Goal: Task Accomplishment & Management: Manage account settings

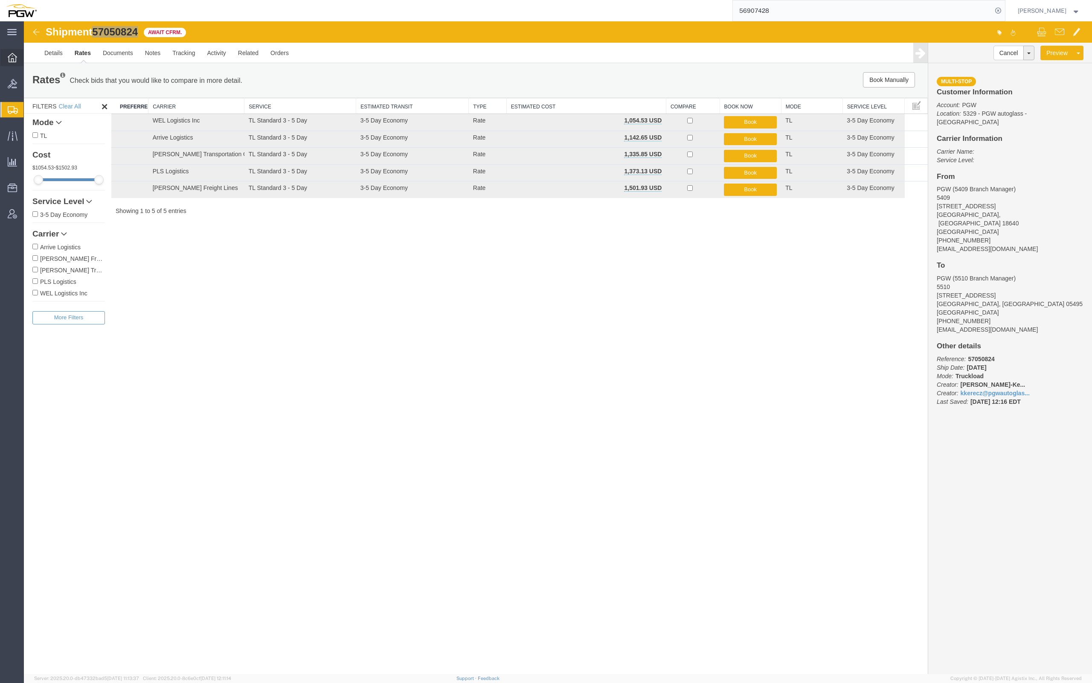
click at [7, 52] on div at bounding box center [12, 57] width 24 height 17
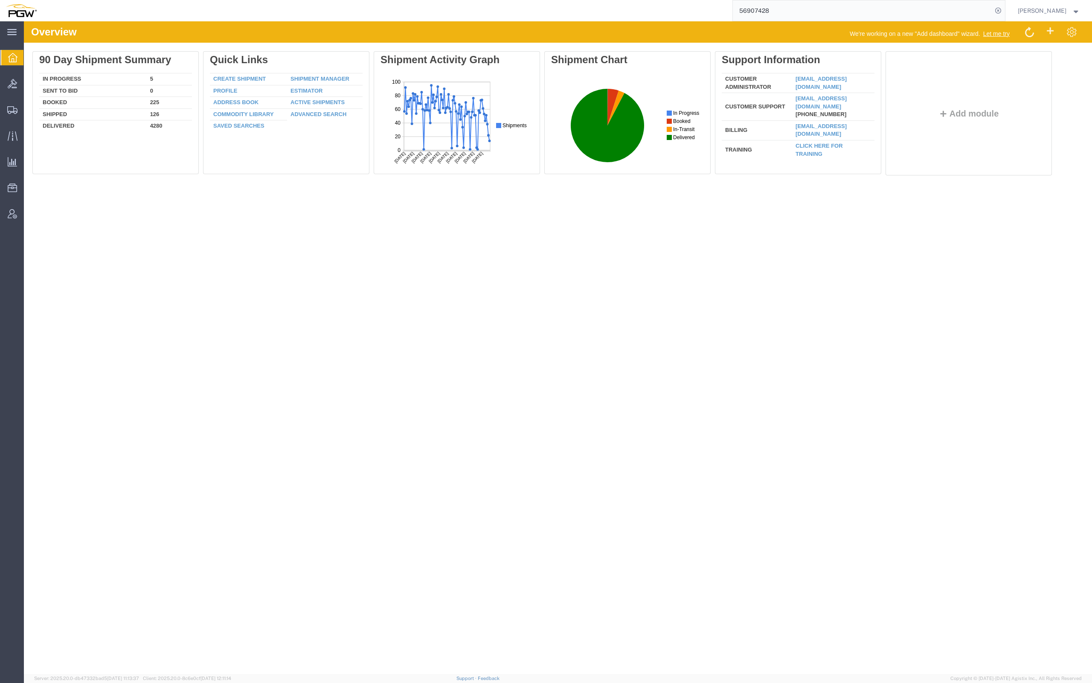
click at [10, 58] on icon at bounding box center [12, 57] width 9 height 9
click at [12, 60] on icon at bounding box center [12, 57] width 9 height 9
click at [11, 84] on icon at bounding box center [12, 83] width 9 height 9
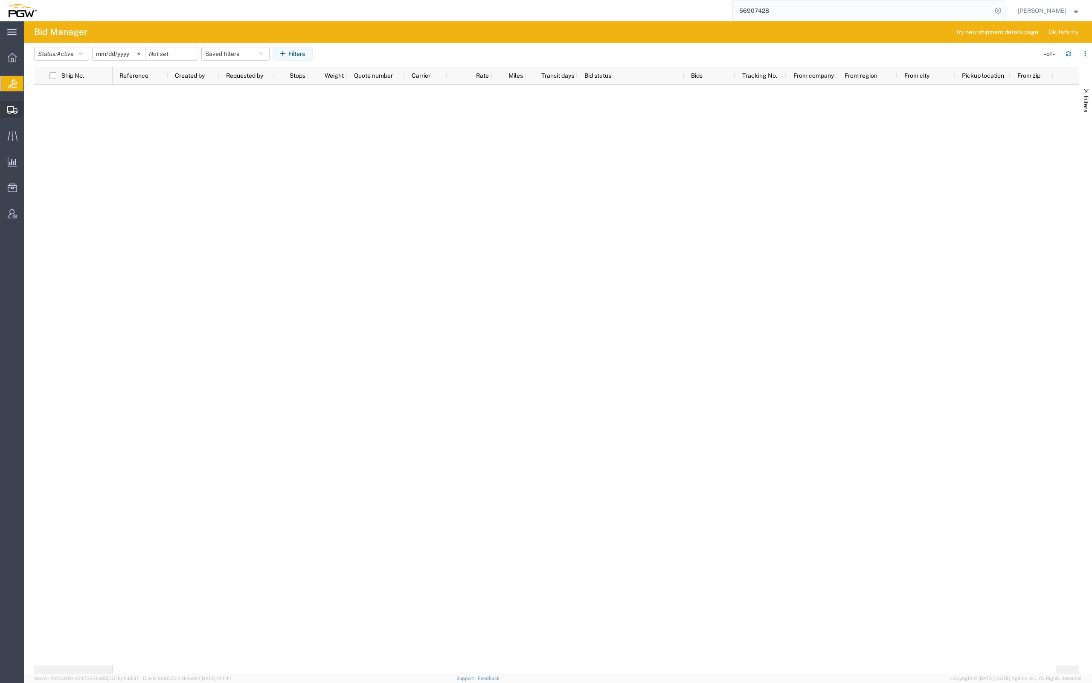
click at [0, 0] on span "Shipment Manager" at bounding box center [0, 0] width 0 height 0
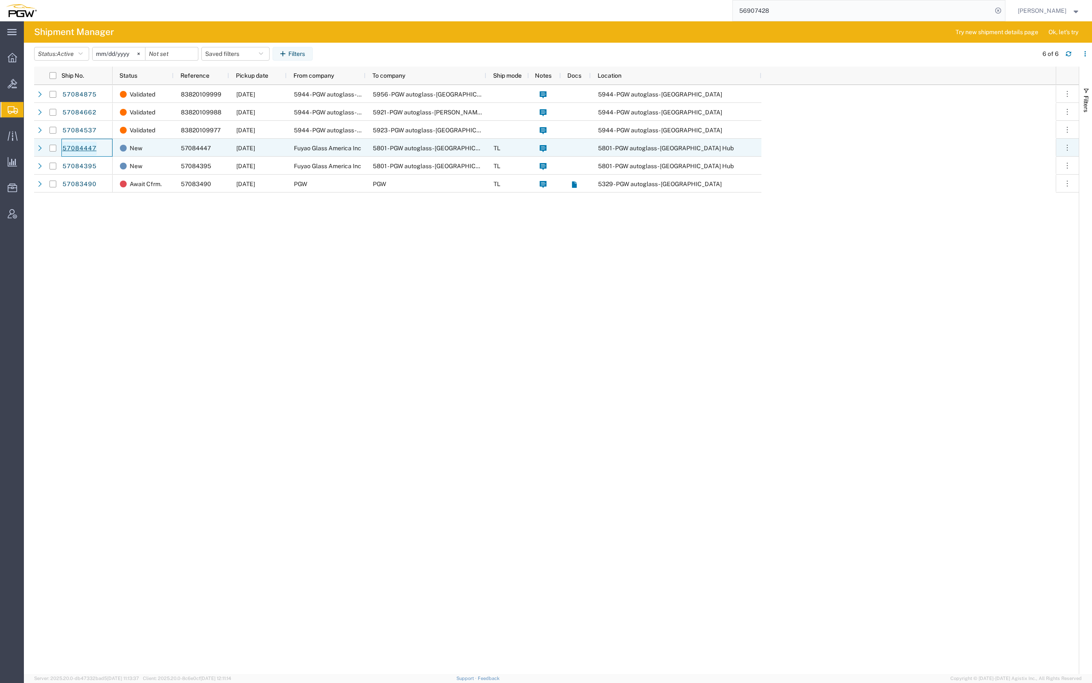
click at [86, 145] on link "57084447" at bounding box center [79, 149] width 35 height 14
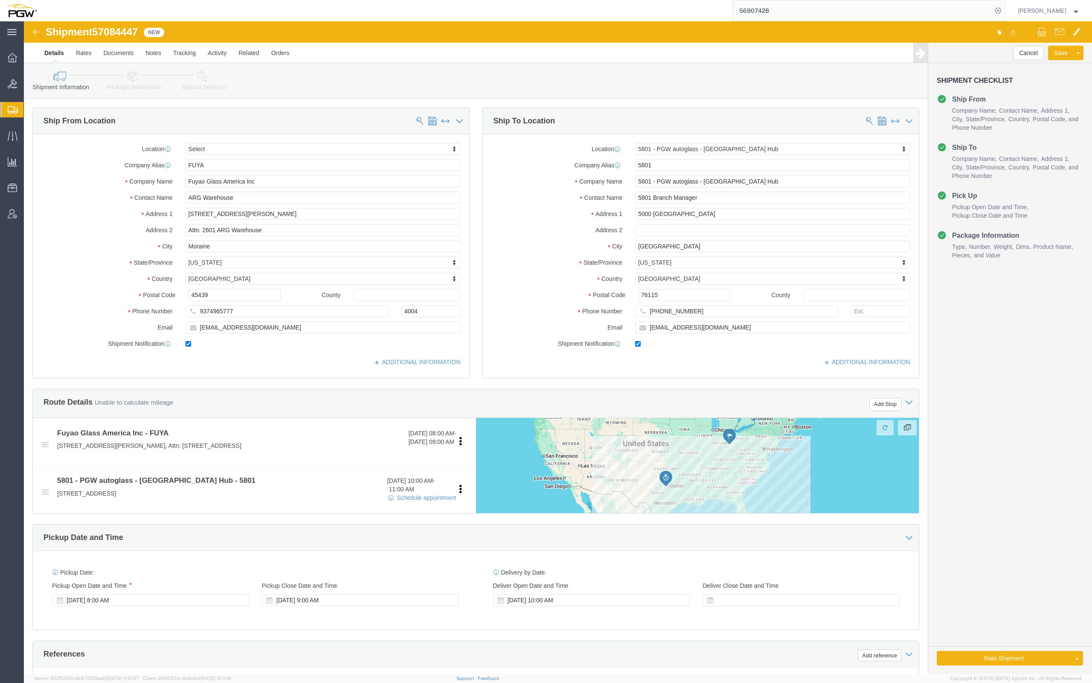
select select
select select "62891"
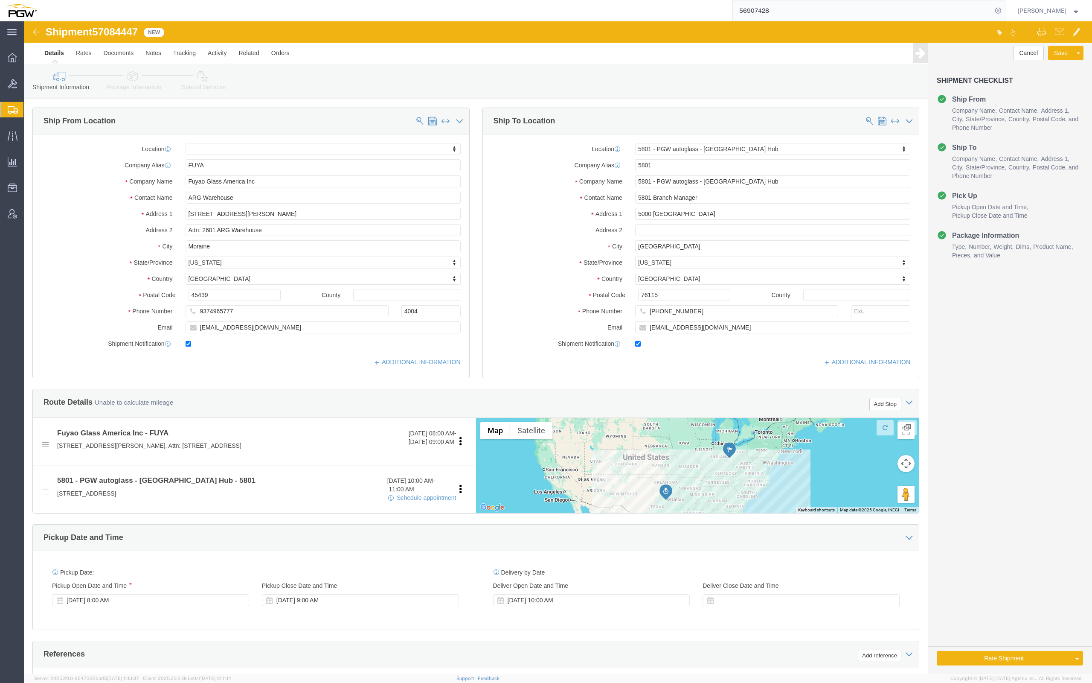
click span "57084447"
drag, startPoint x: 86, startPoint y: 10, endPoint x: 93, endPoint y: 6, distance: 8.1
click span "57084447"
drag, startPoint x: 93, startPoint y: 6, endPoint x: 70, endPoint y: 8, distance: 22.7
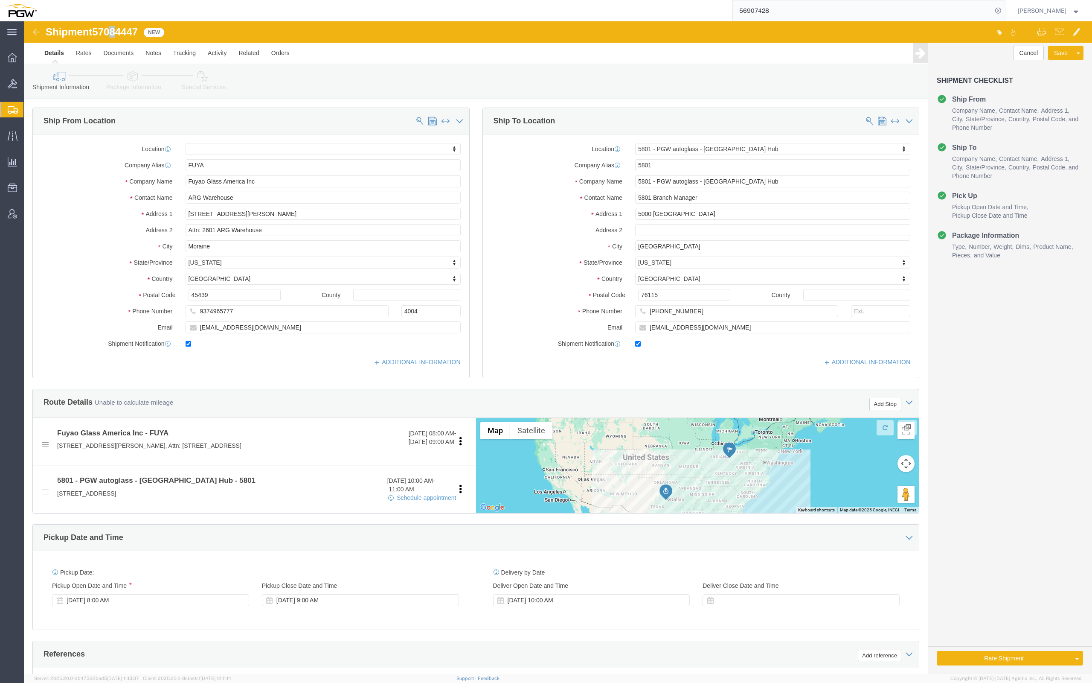
click h1 "Shipment 57084447"
drag, startPoint x: 73, startPoint y: 8, endPoint x: 116, endPoint y: 13, distance: 42.9
click span "57084447"
copy span "57084447"
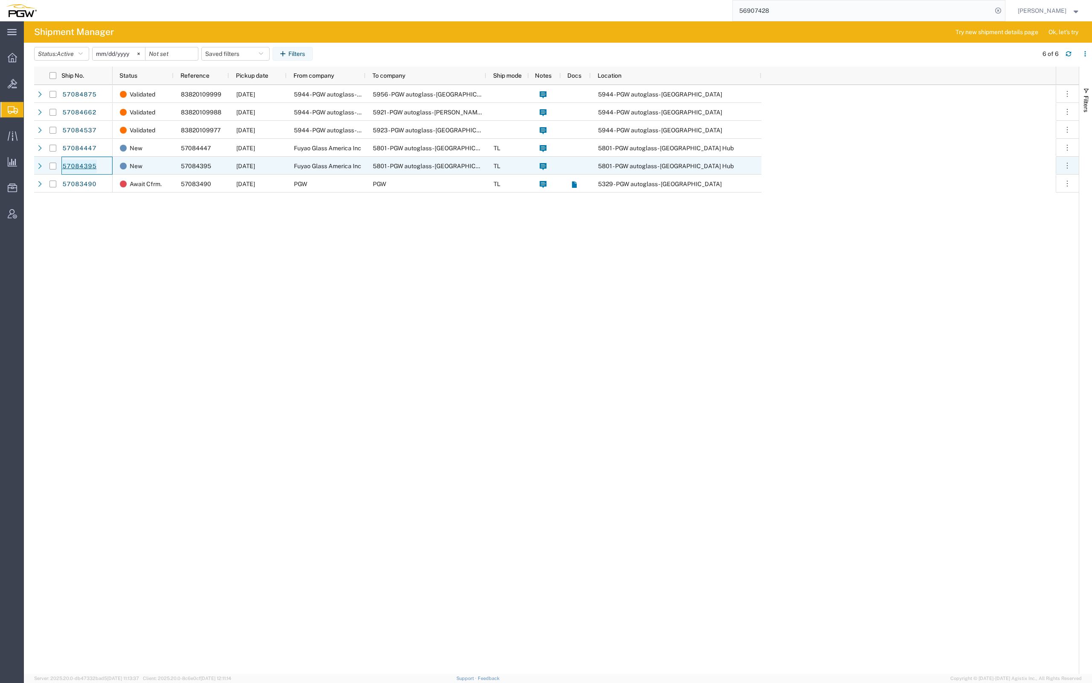
click at [87, 163] on link "57084395" at bounding box center [79, 167] width 35 height 14
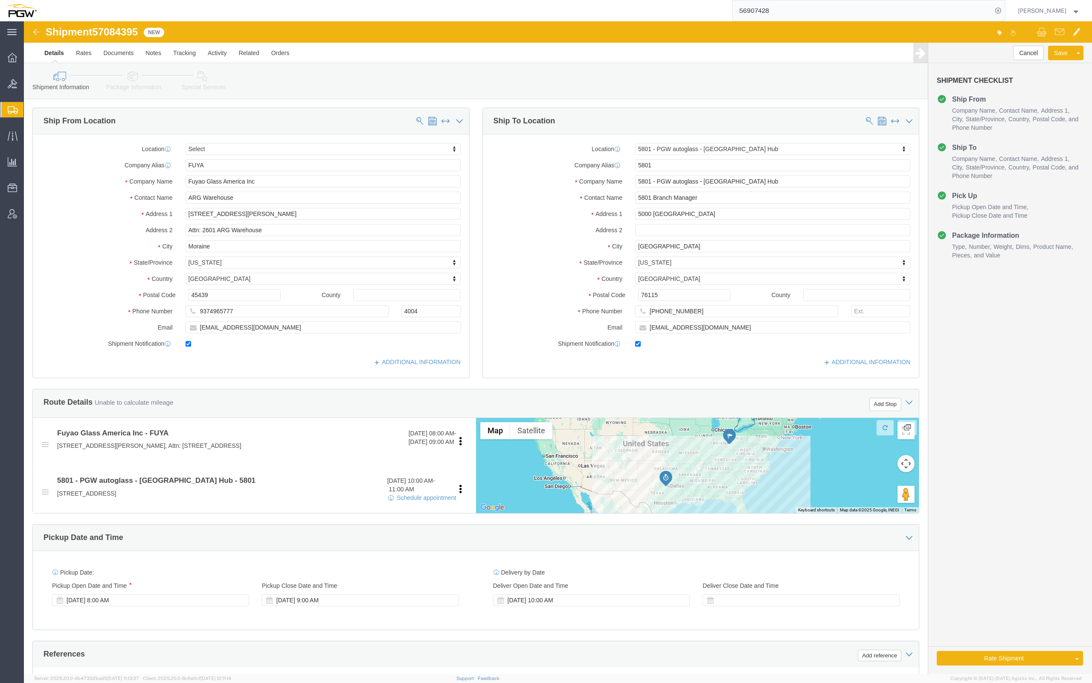
select select
select select "62891"
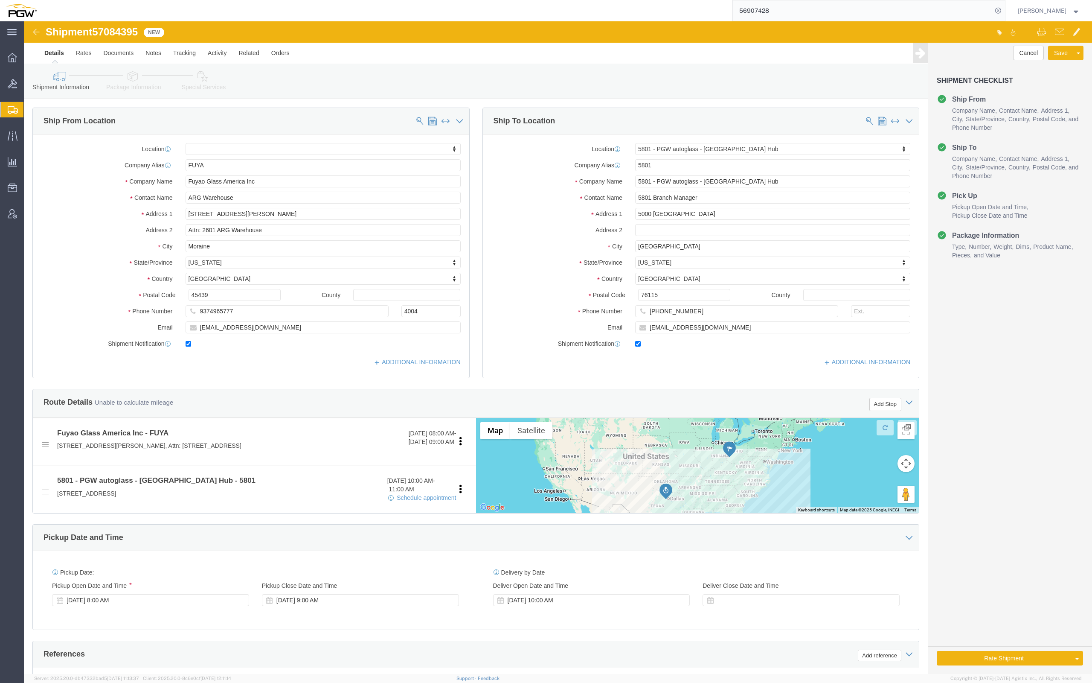
click span "57084395"
drag, startPoint x: 101, startPoint y: 10, endPoint x: 96, endPoint y: 8, distance: 5.5
click span "57084395"
drag, startPoint x: 96, startPoint y: 8, endPoint x: 87, endPoint y: 10, distance: 9.1
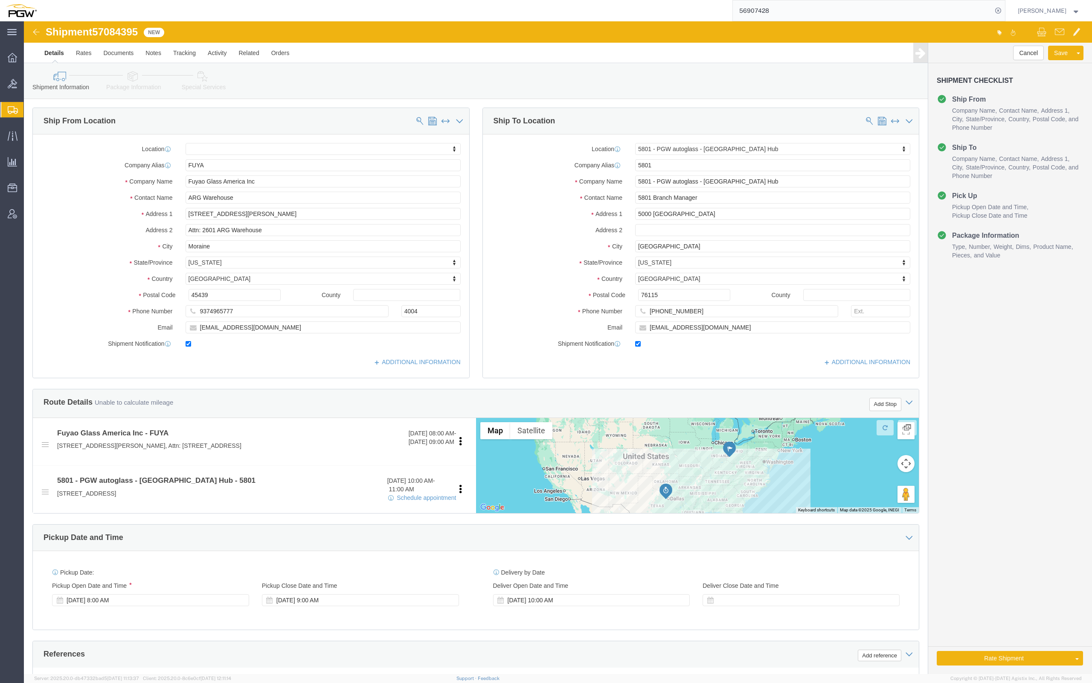
click span "57084395"
copy span "57084395"
click div "[DATE] 8:00 AM"
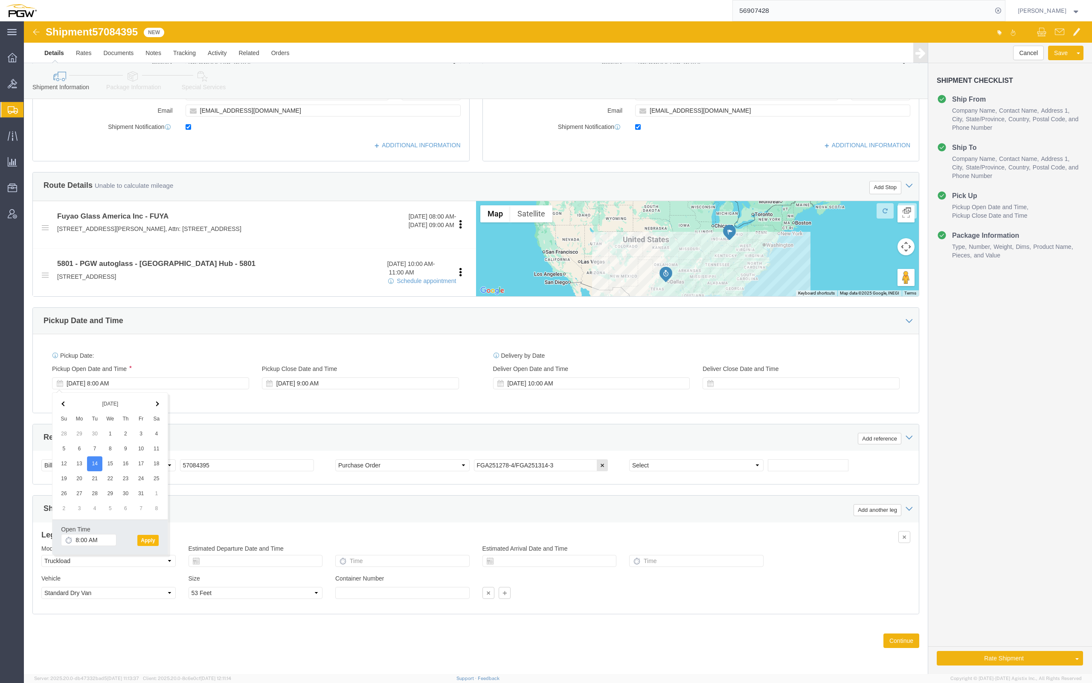
click button "Apply"
click at [1023, 0] on div "[PERSON_NAME]" at bounding box center [1049, 10] width 75 height 21
click div "[DATE] 10:00 AM"
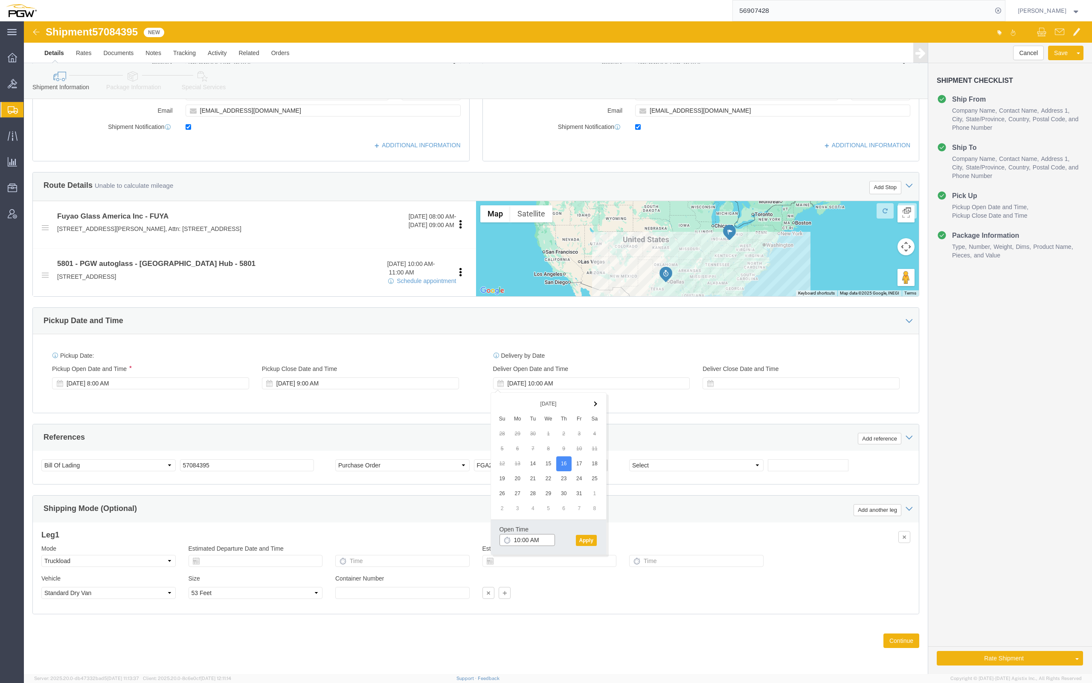
click input "10:00 AM"
type input "8:00 AM"
click button "Apply"
click button "Continue"
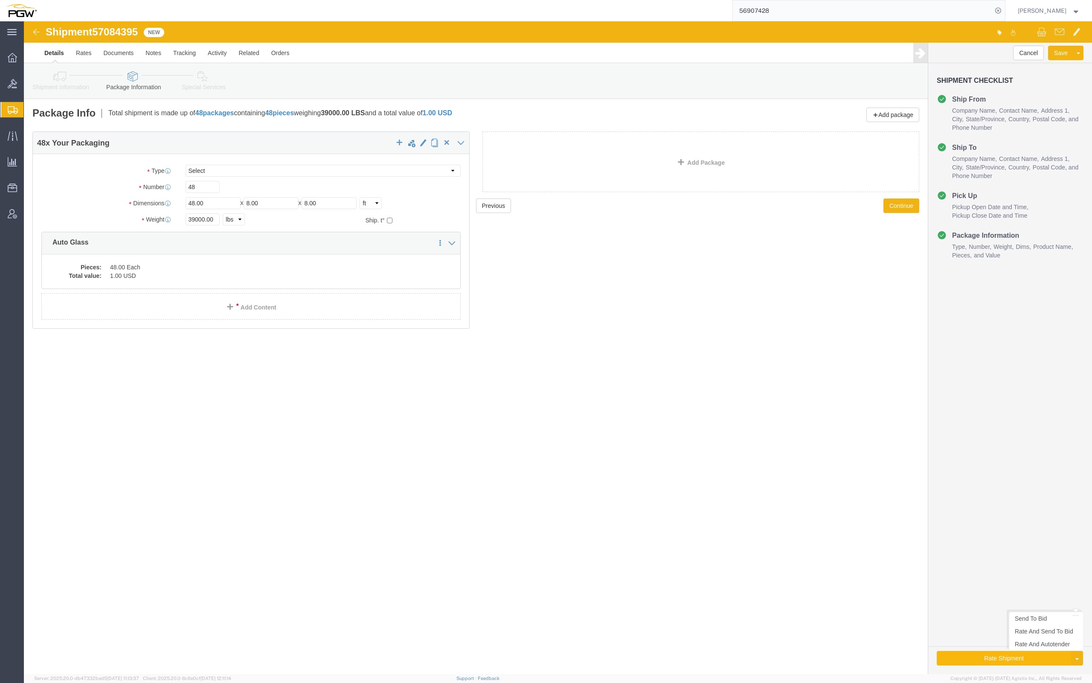
click button "Rate Shipment"
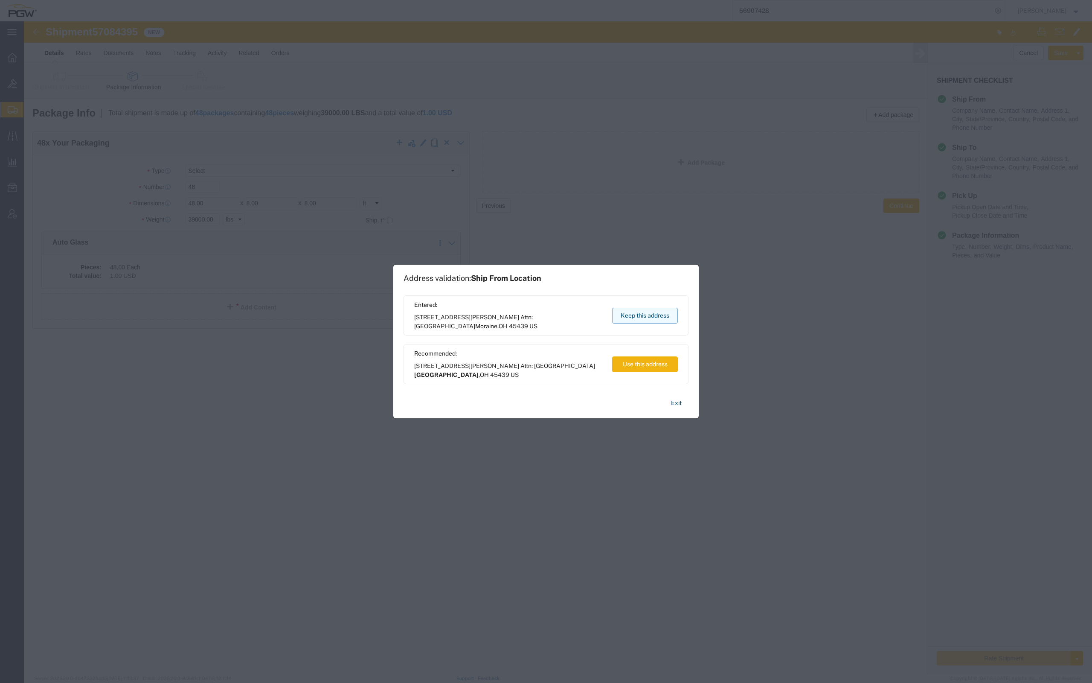
drag, startPoint x: 654, startPoint y: 318, endPoint x: 639, endPoint y: 316, distance: 15.1
click at [639, 316] on button "Keep this address" at bounding box center [645, 316] width 66 height 16
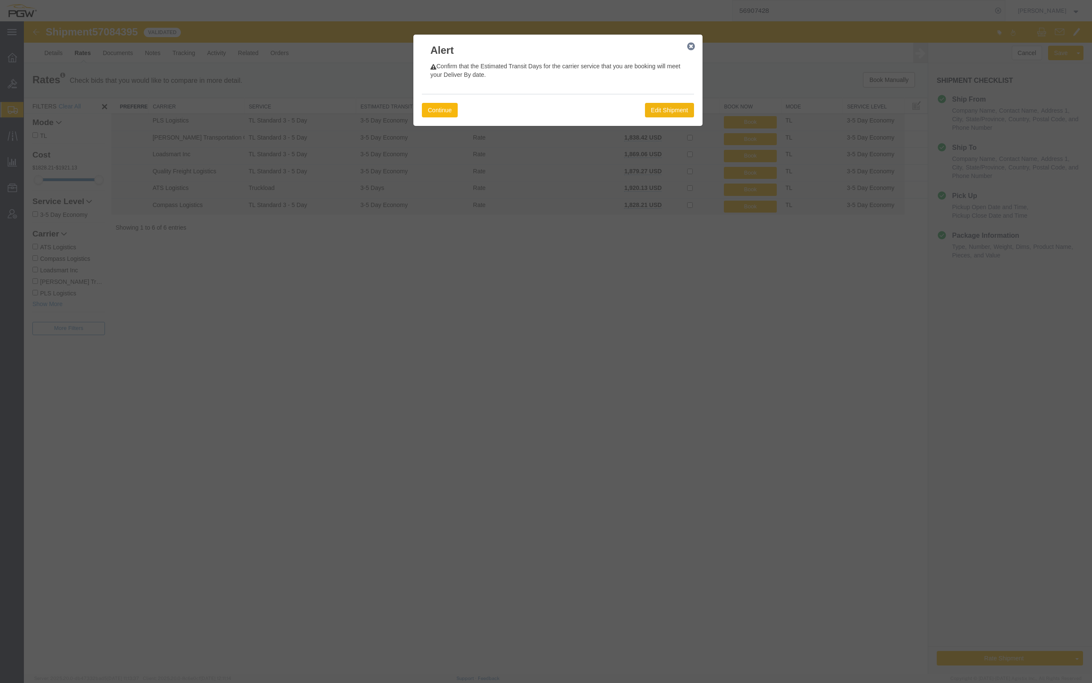
click at [444, 113] on button "Continue" at bounding box center [440, 110] width 36 height 15
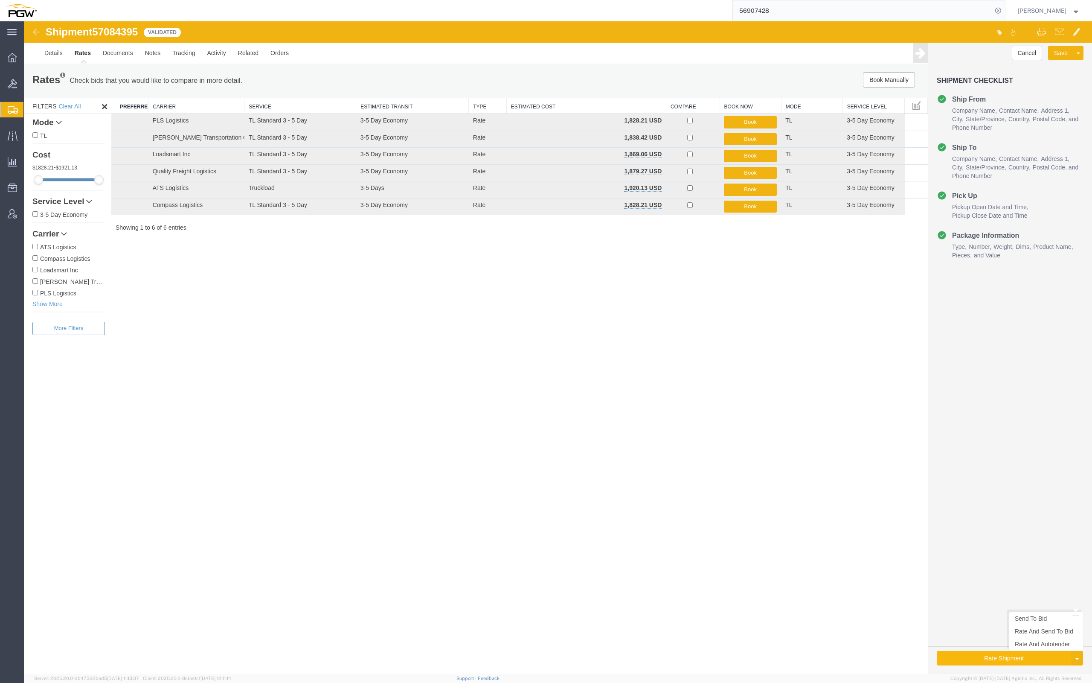
click at [986, 658] on button "Rate Shipment" at bounding box center [1004, 658] width 134 height 15
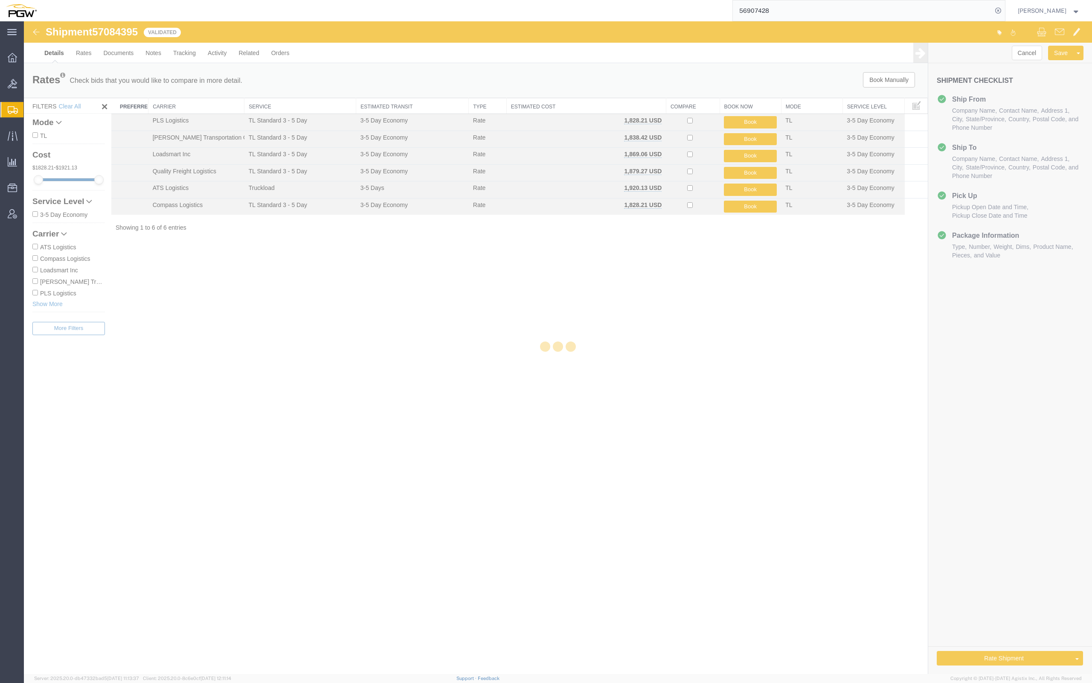
select select "62891"
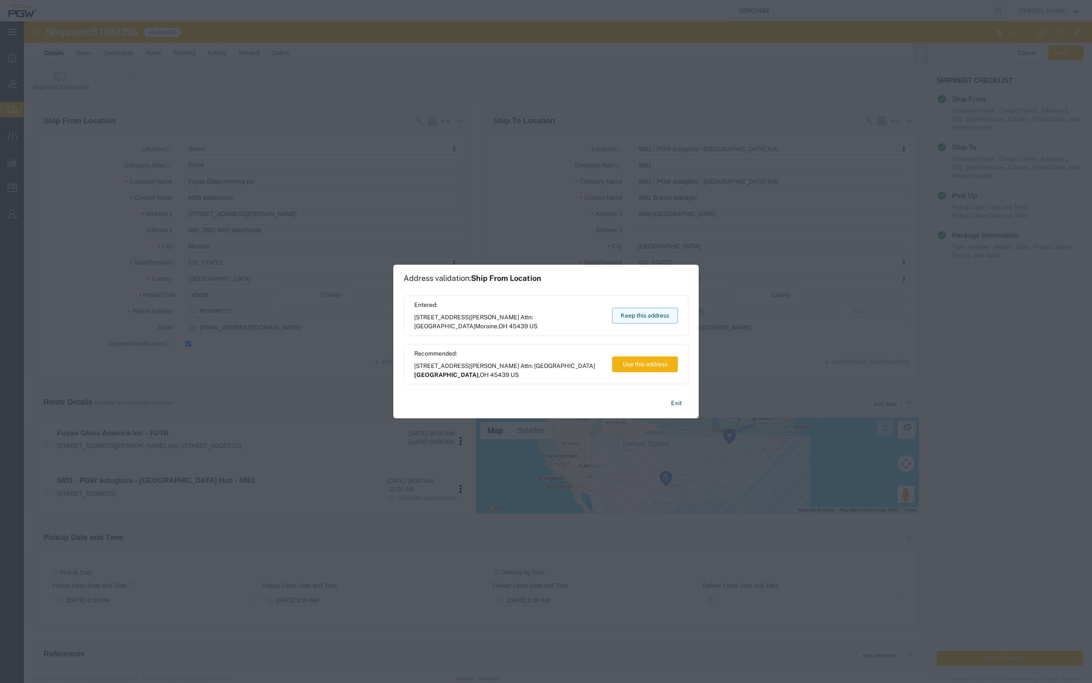
click at [650, 313] on button "Keep this address" at bounding box center [645, 316] width 66 height 16
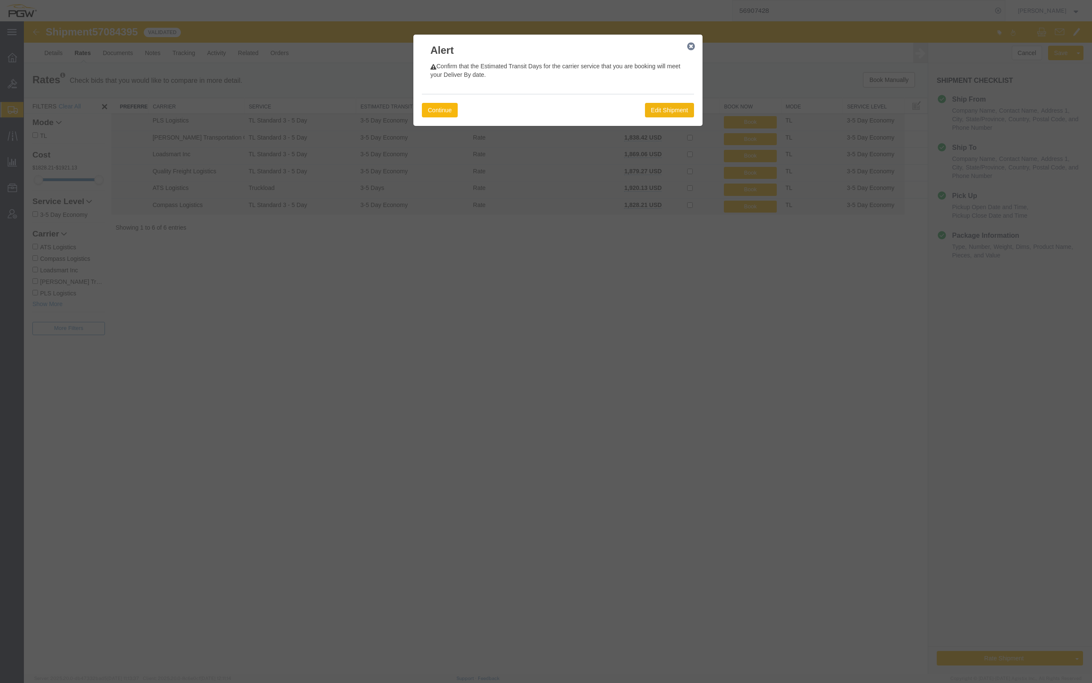
click at [444, 112] on button "Continue" at bounding box center [440, 110] width 36 height 15
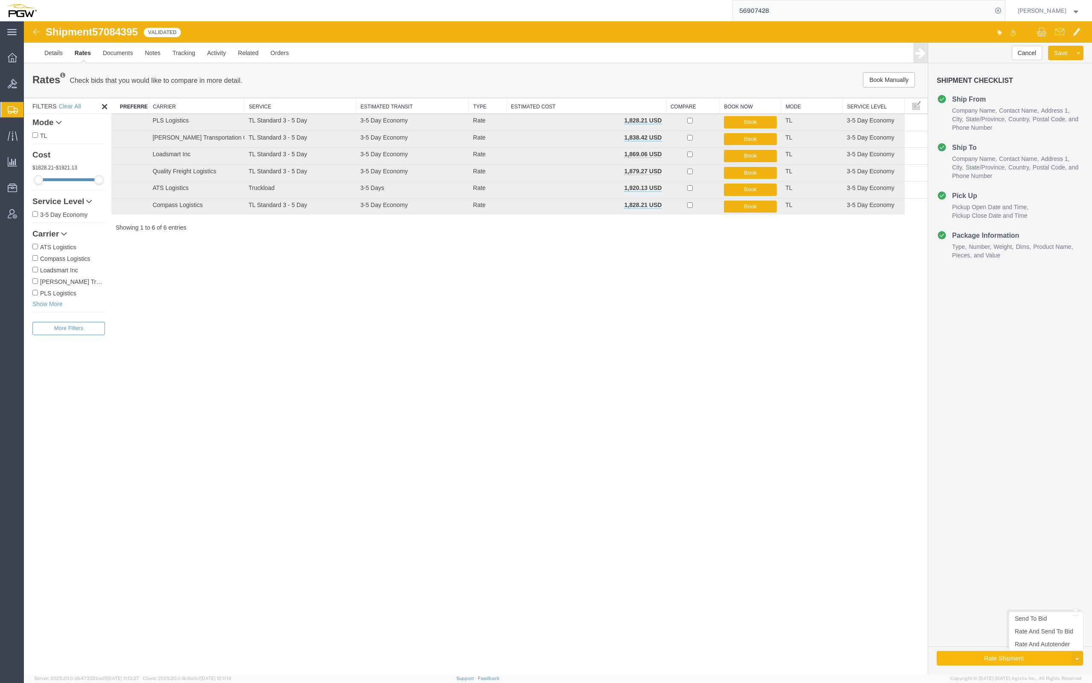
click at [1002, 659] on button "Rate Shipment" at bounding box center [1004, 658] width 134 height 15
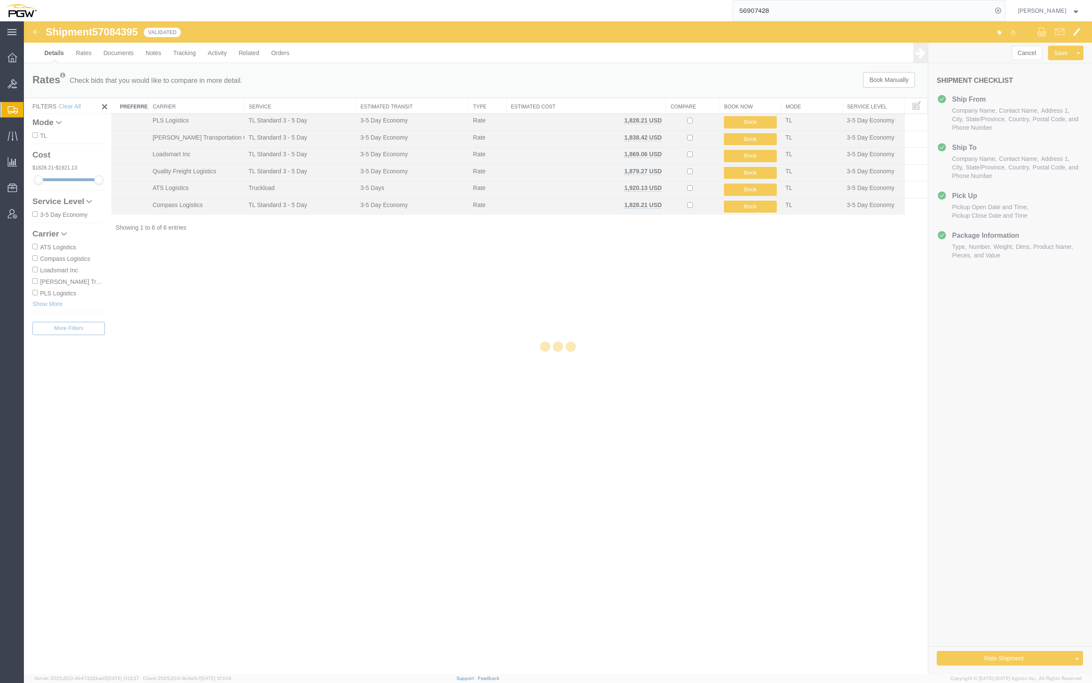
select select "62891"
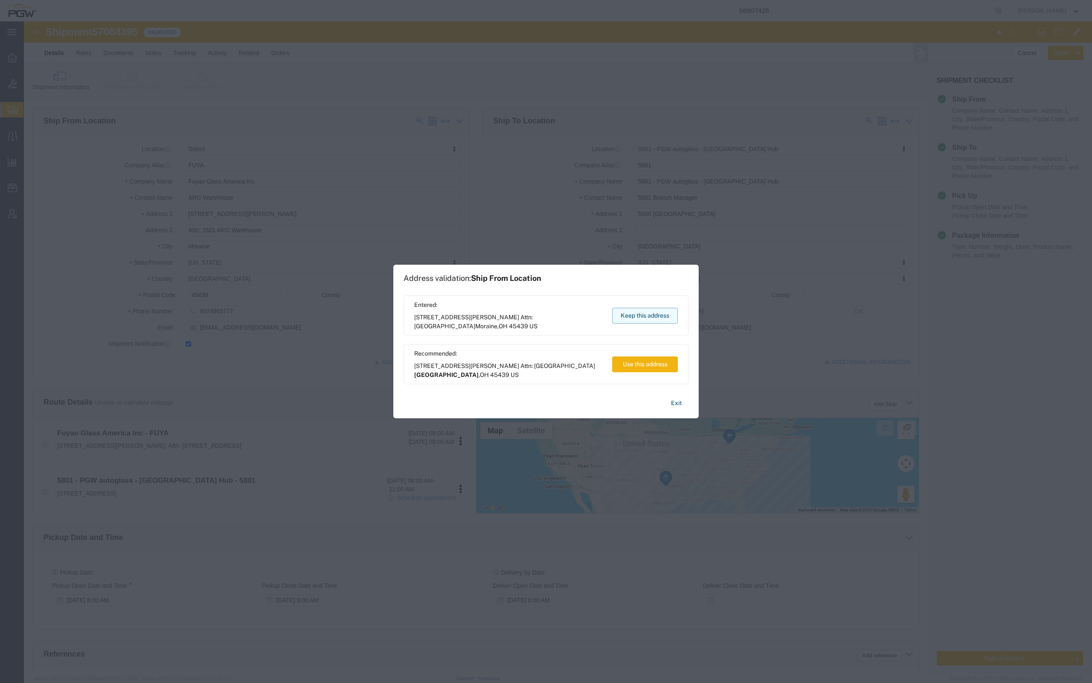
click at [642, 311] on button "Keep this address" at bounding box center [645, 316] width 66 height 16
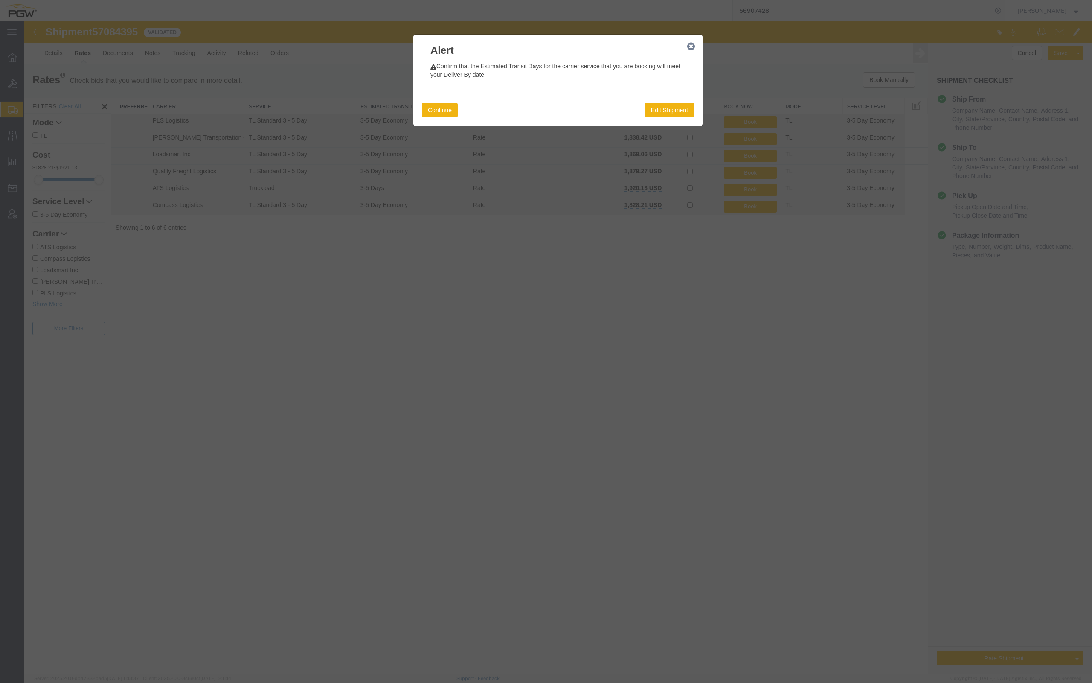
click at [446, 101] on div "Continue Edit Shipment" at bounding box center [558, 110] width 272 height 32
click at [446, 105] on button "Continue" at bounding box center [440, 110] width 36 height 15
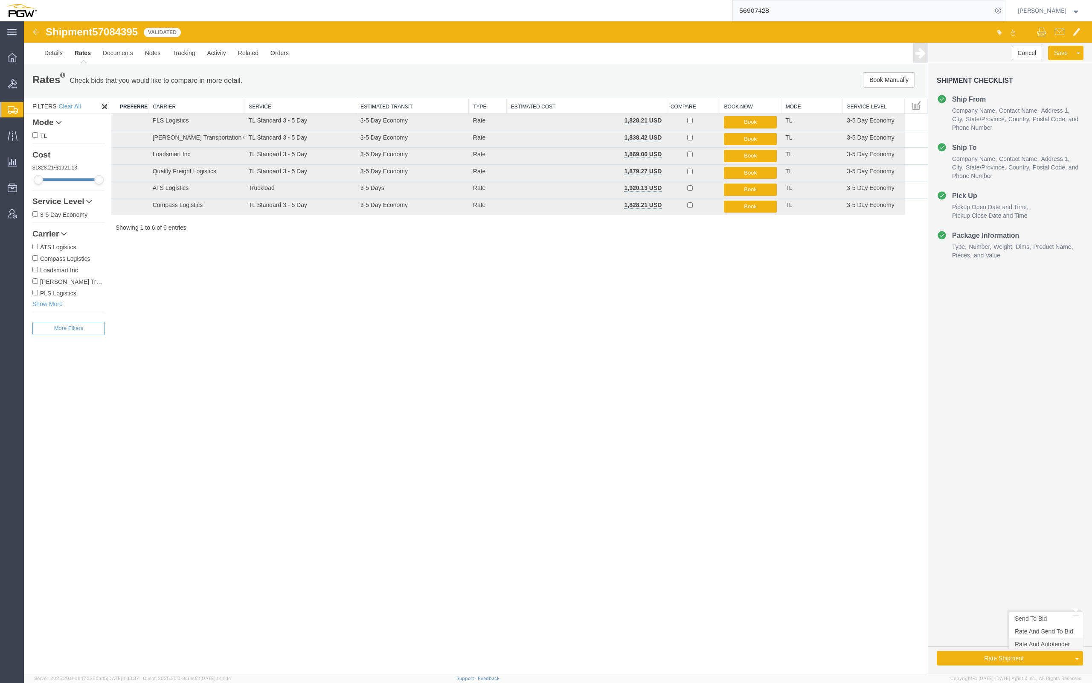
click at [1036, 646] on link "Rate And Autotender" at bounding box center [1046, 643] width 74 height 13
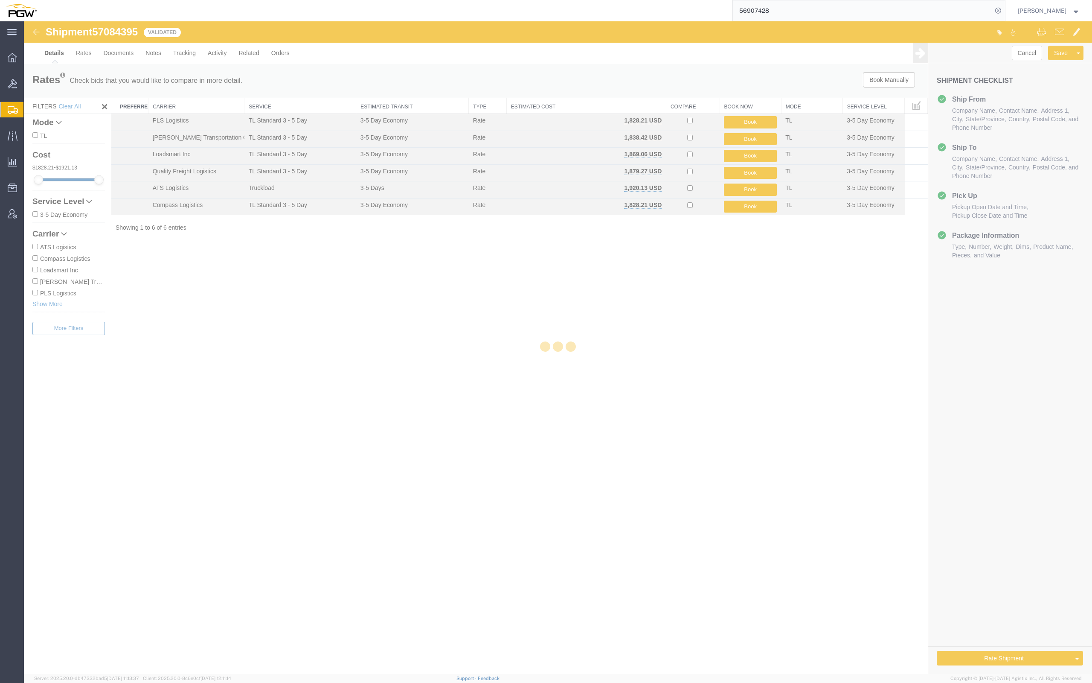
select select "62891"
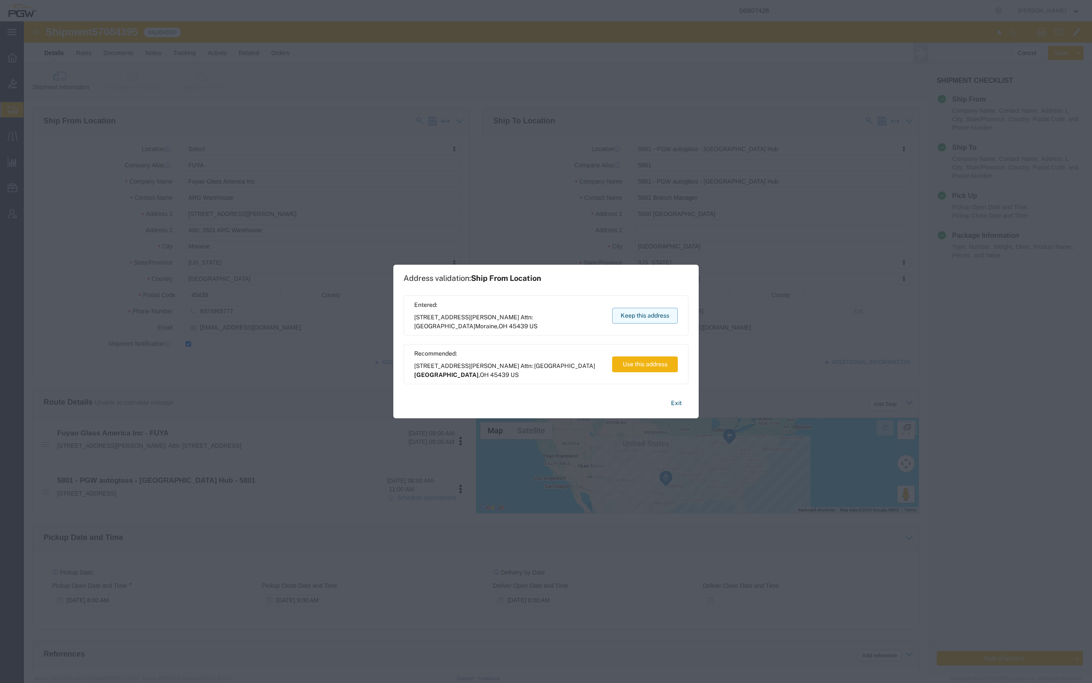
click at [649, 313] on button "Keep this address" at bounding box center [645, 316] width 66 height 16
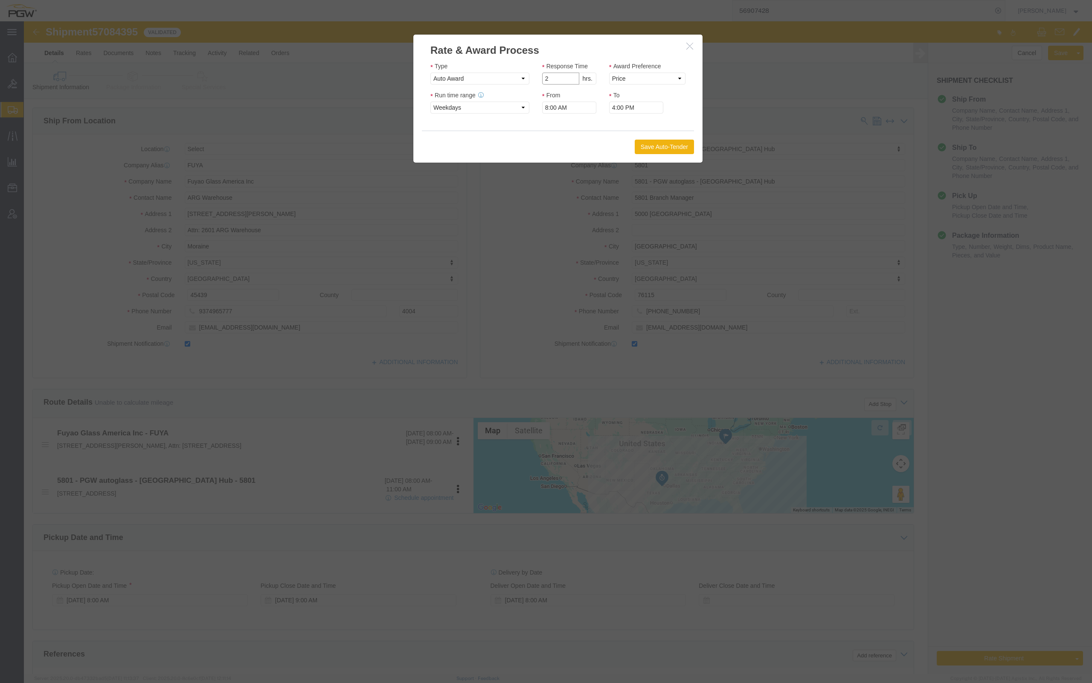
type input "2"
click input "2"
click select "Price Carrier Rank"
select select "LANE_RANK"
click select "Price Carrier Rank"
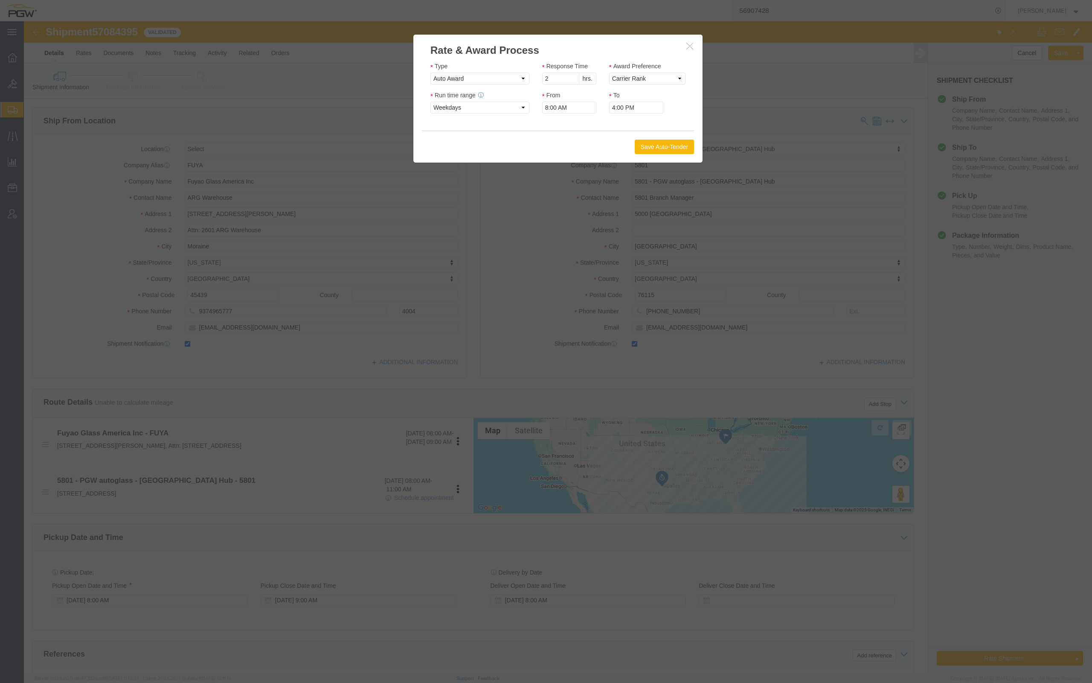
click button "Save Auto-Tender"
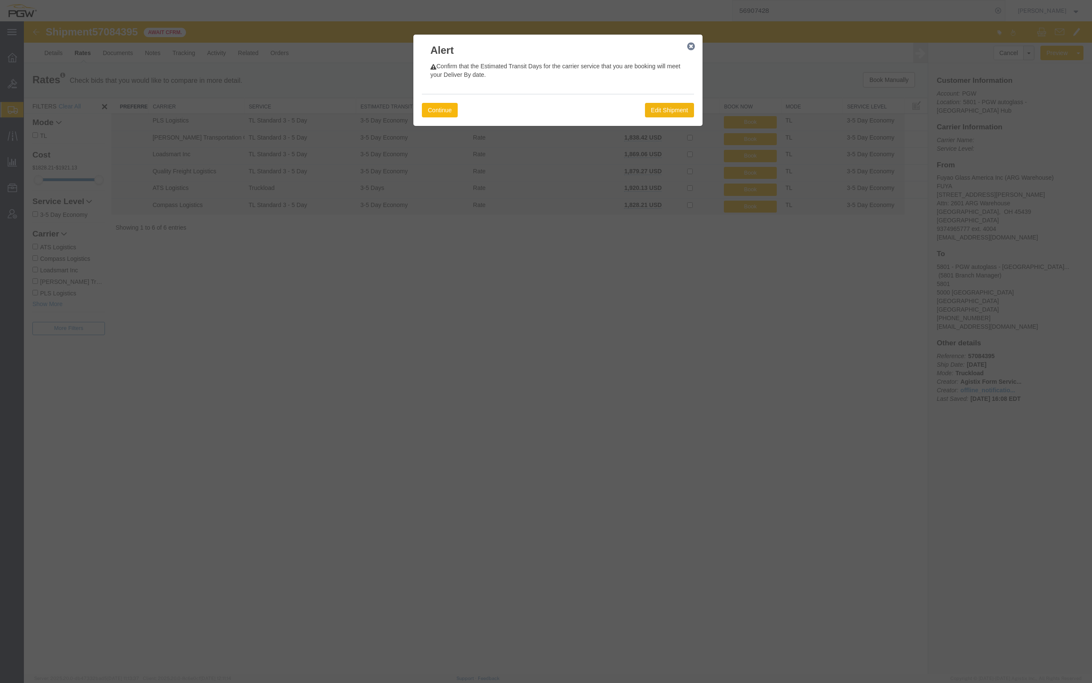
click at [439, 107] on button "Continue" at bounding box center [440, 110] width 36 height 15
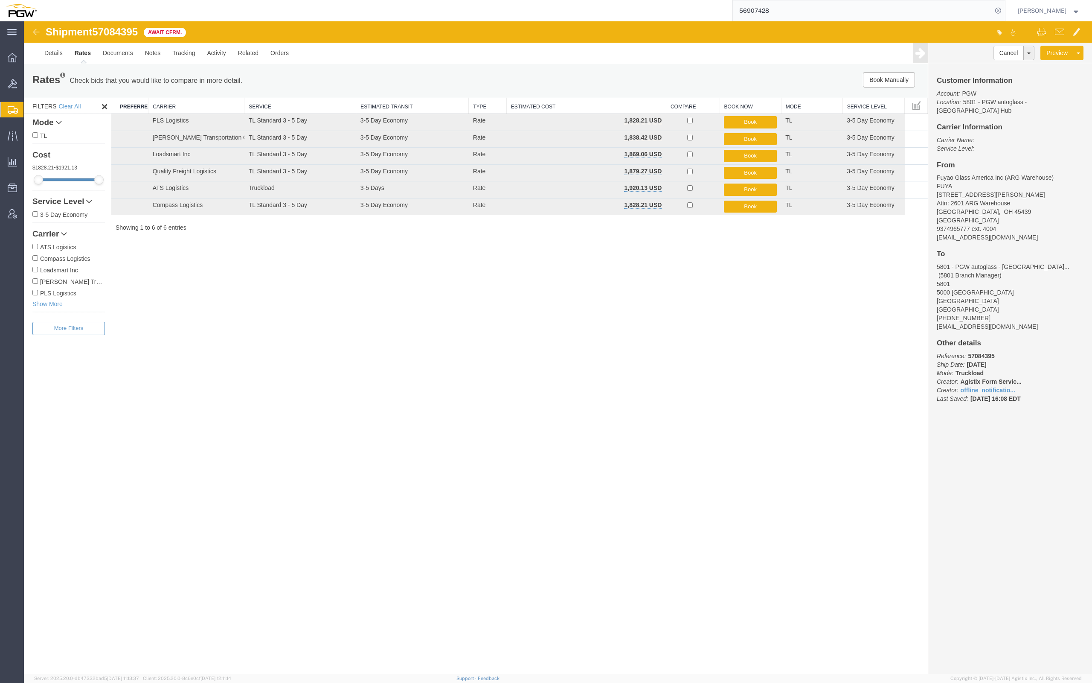
click at [768, 372] on div "Shipment 57084395 6 of 6 Await Cfrm. Details Rates Documents Notes Tracking Act…" at bounding box center [558, 347] width 1068 height 652
click at [38, 32] on img at bounding box center [36, 32] width 10 height 10
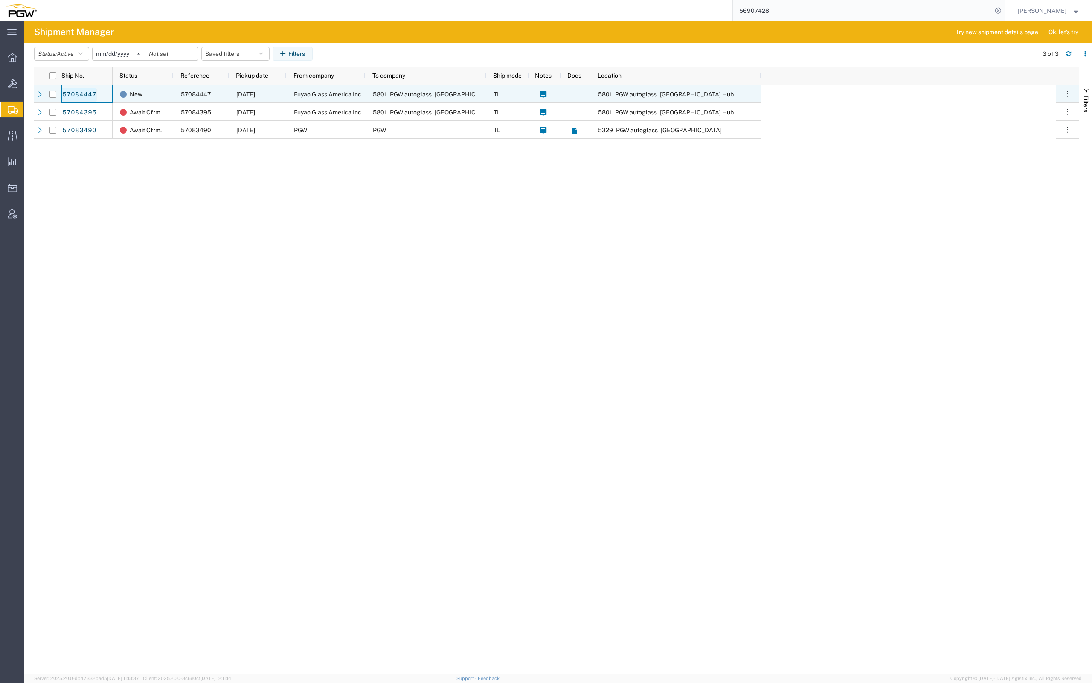
click at [86, 90] on link "57084447" at bounding box center [79, 95] width 35 height 14
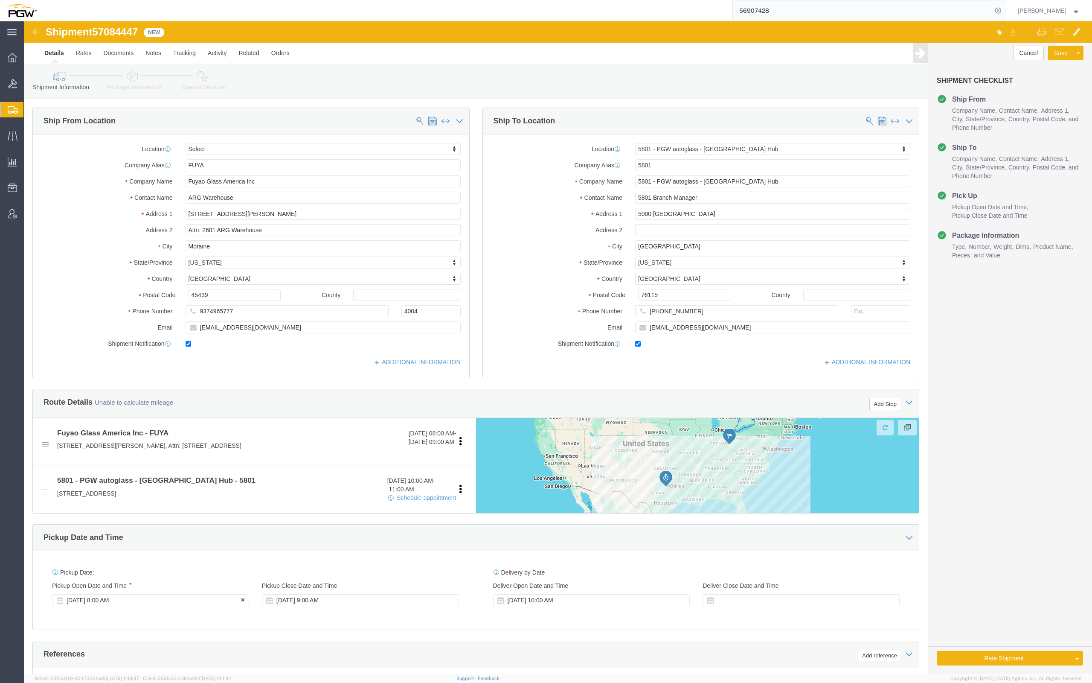
click div "[DATE] 8:00 AM"
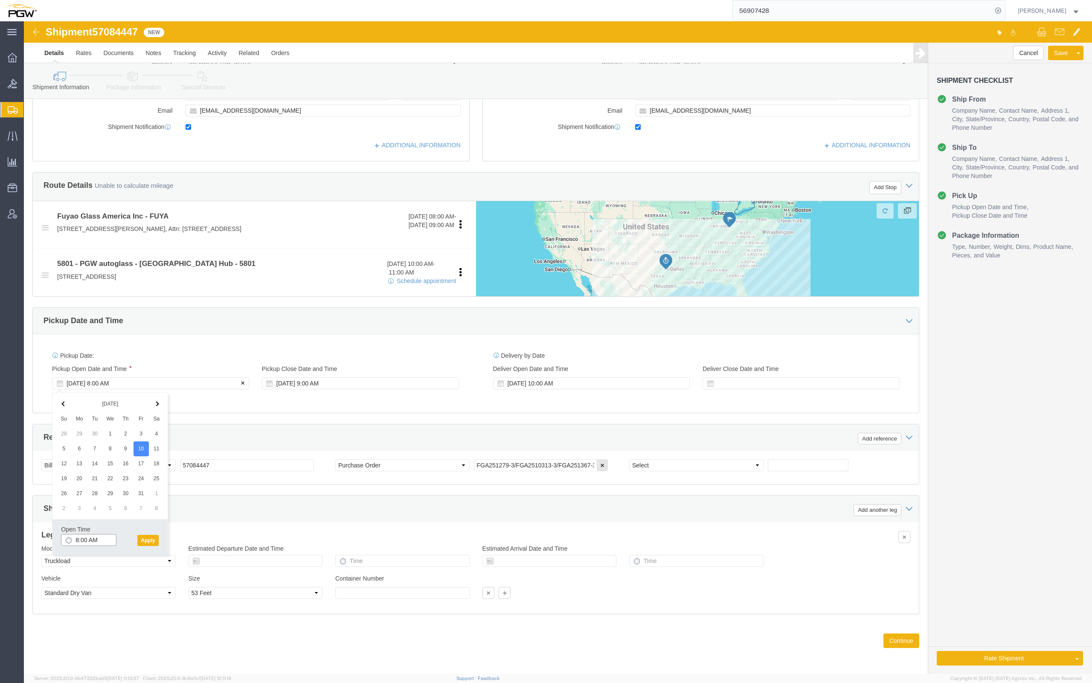
select select
select select "62891"
click button "Apply"
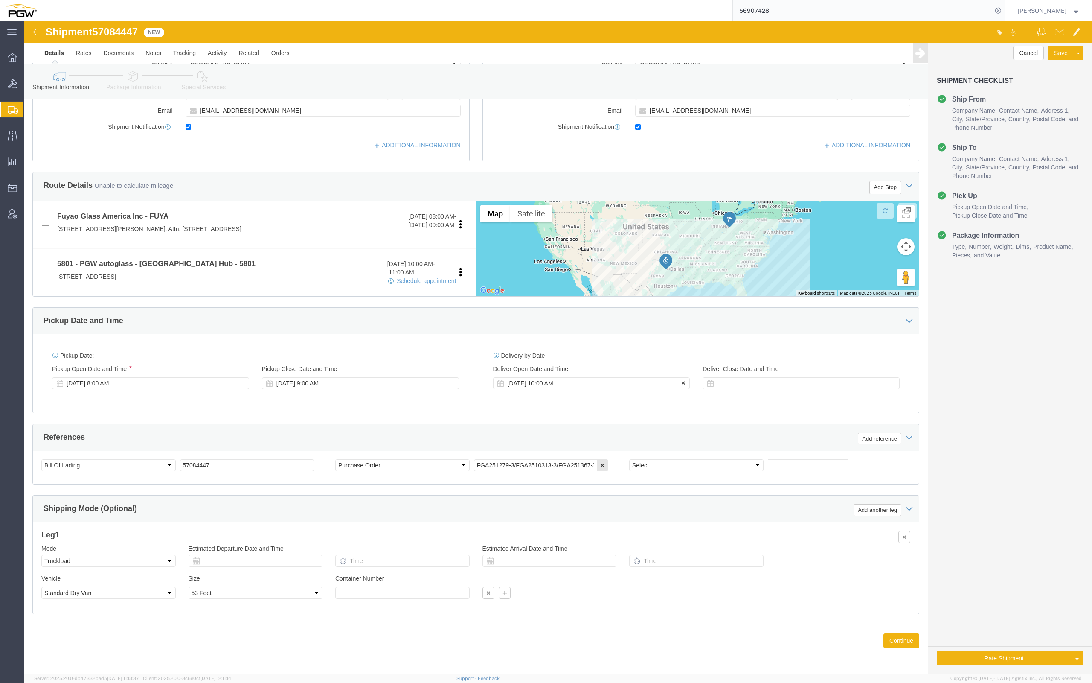
click div "[DATE] 10:00 AM"
click input "10:00 AM"
type input "8:00 AM"
click button "Apply"
click button "Continue"
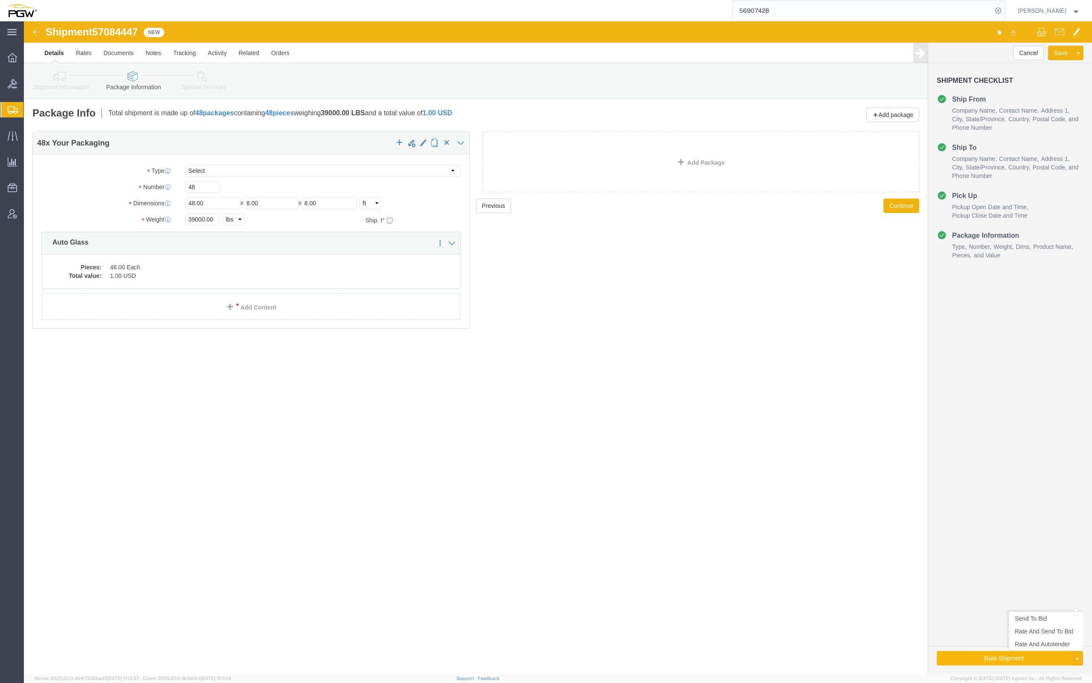
click button "Rate Shipment"
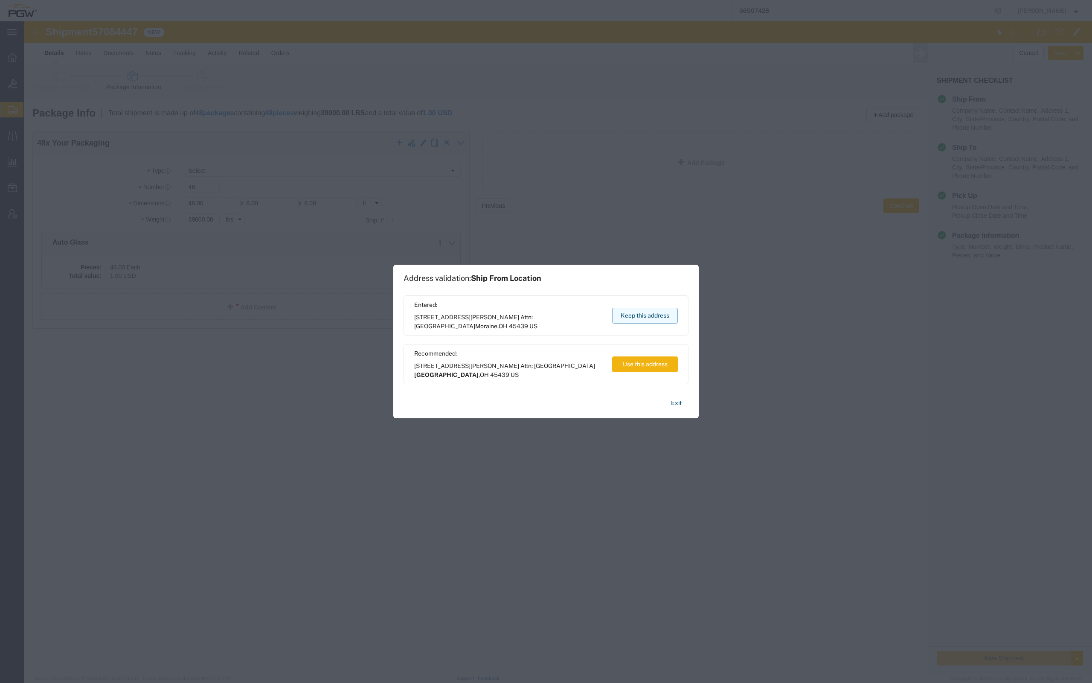
click at [651, 318] on button "Keep this address" at bounding box center [645, 316] width 66 height 16
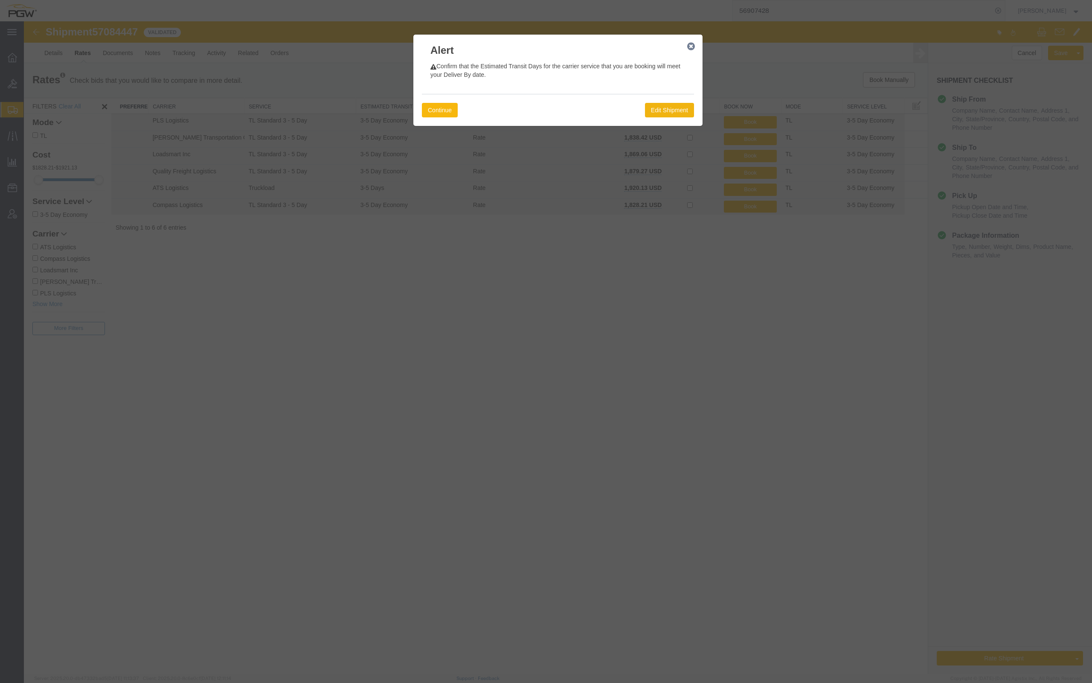
click at [449, 113] on button "Continue" at bounding box center [440, 110] width 36 height 15
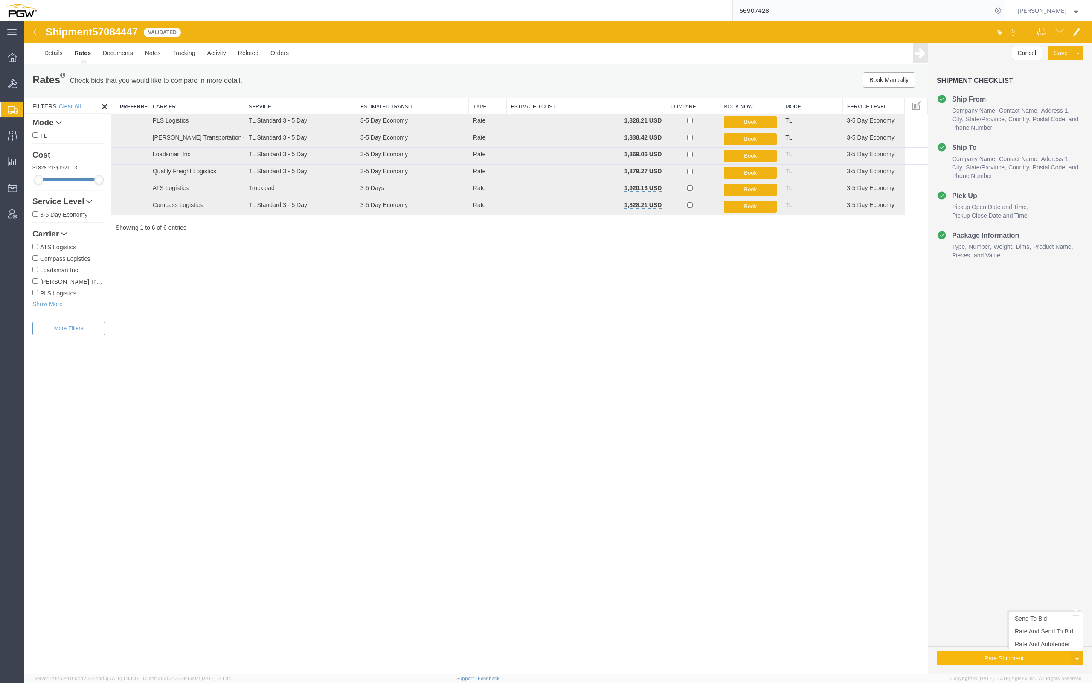
click at [971, 661] on button "Rate Shipment" at bounding box center [1004, 658] width 134 height 15
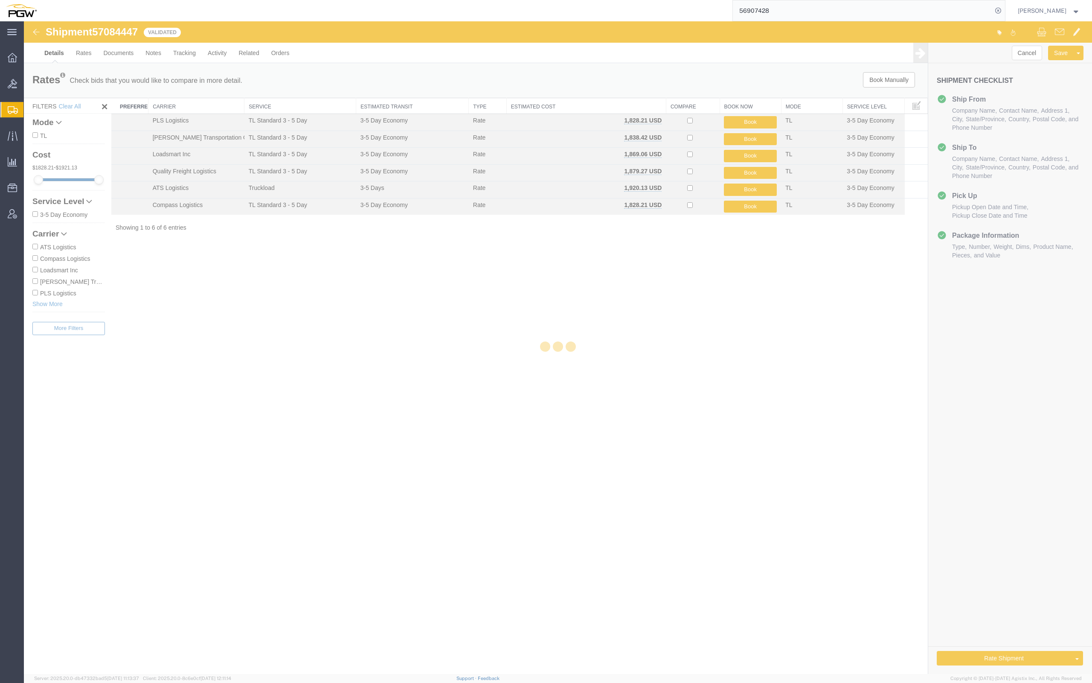
select select "62891"
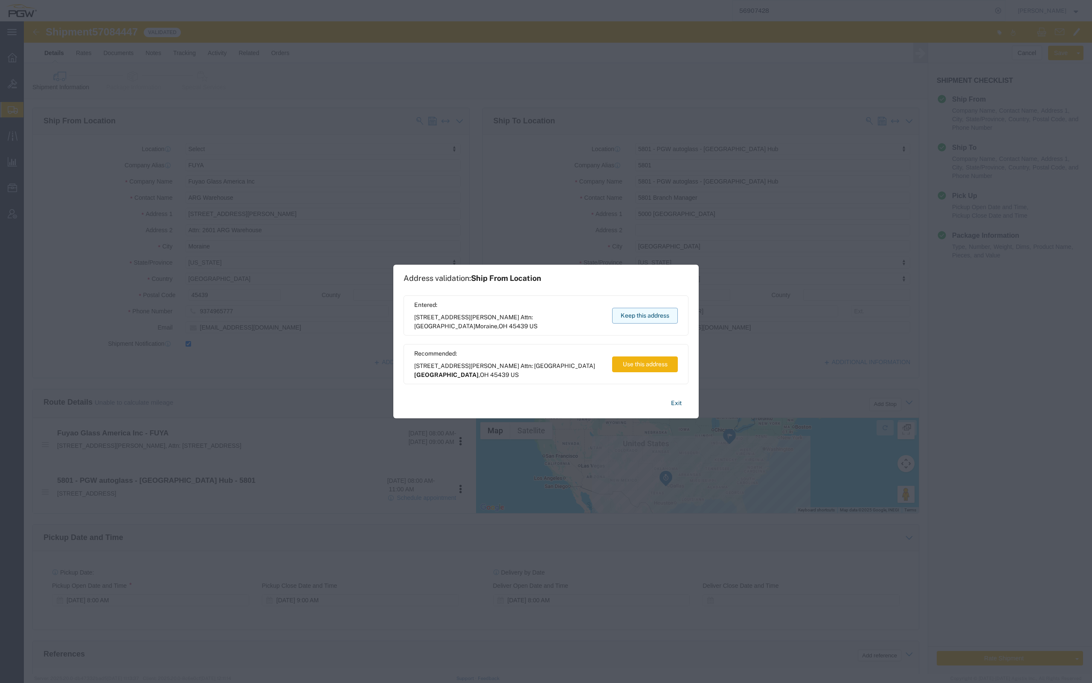
click at [637, 316] on button "Keep this address" at bounding box center [645, 316] width 66 height 16
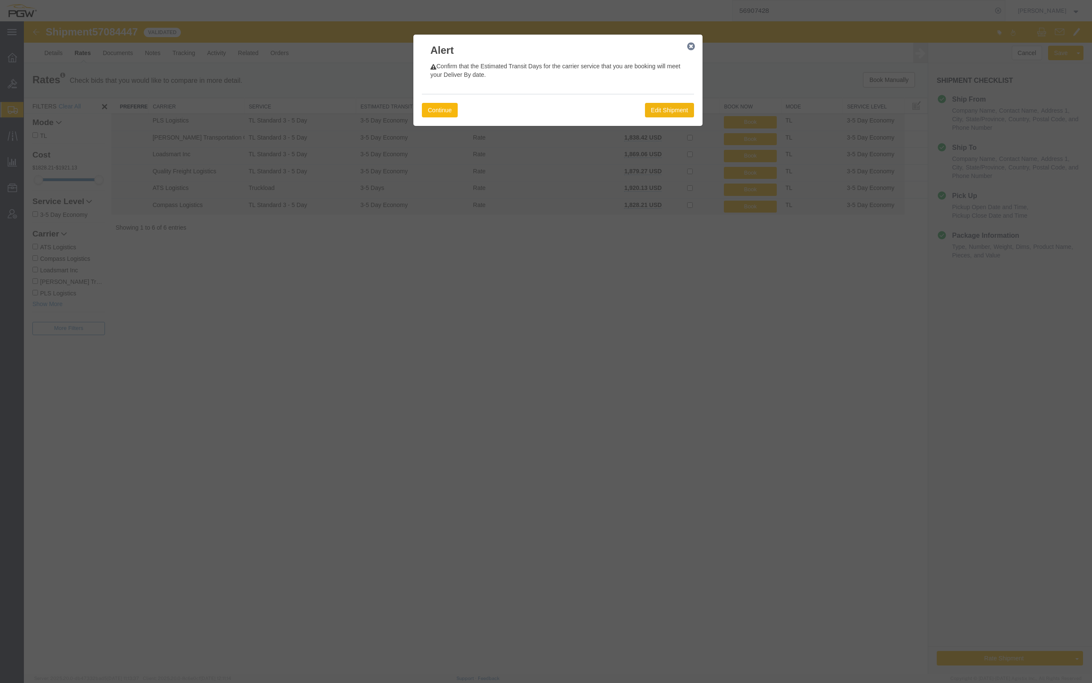
click at [440, 112] on button "Continue" at bounding box center [440, 110] width 36 height 15
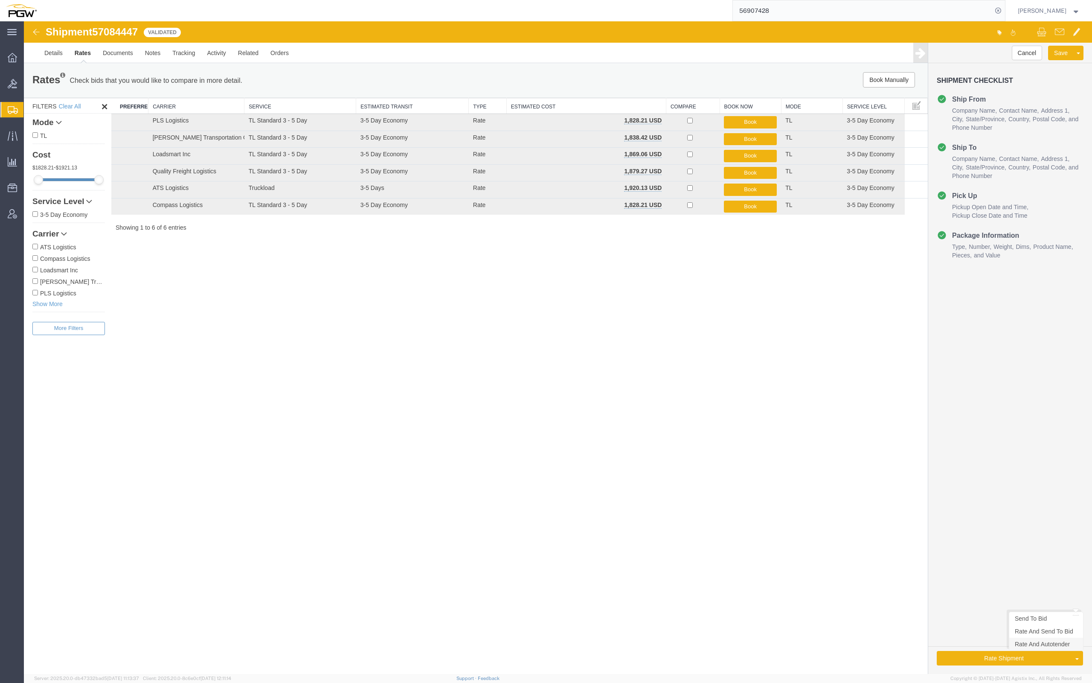
click at [1050, 647] on link "Rate And Autotender" at bounding box center [1046, 643] width 74 height 13
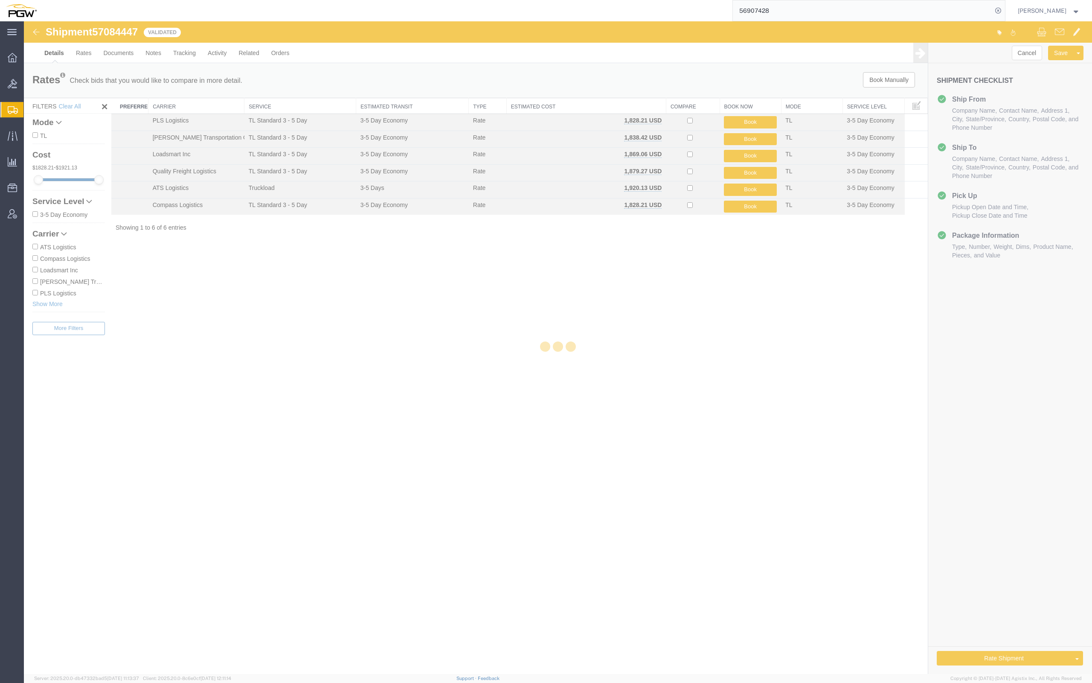
select select "62891"
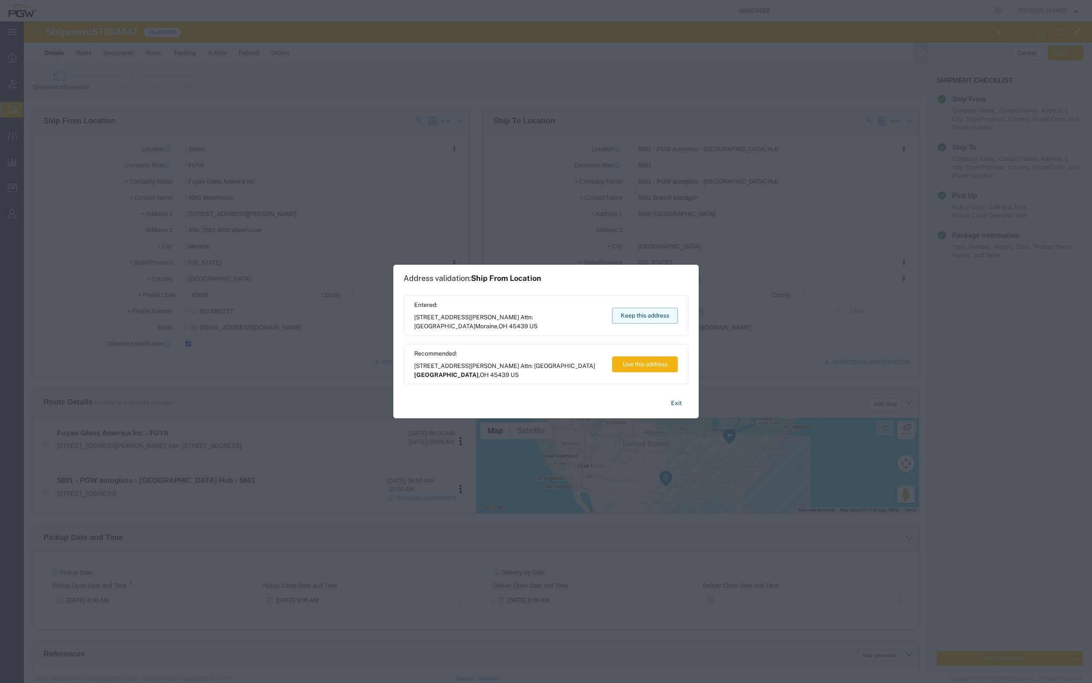
click at [645, 317] on button "Keep this address" at bounding box center [645, 316] width 66 height 16
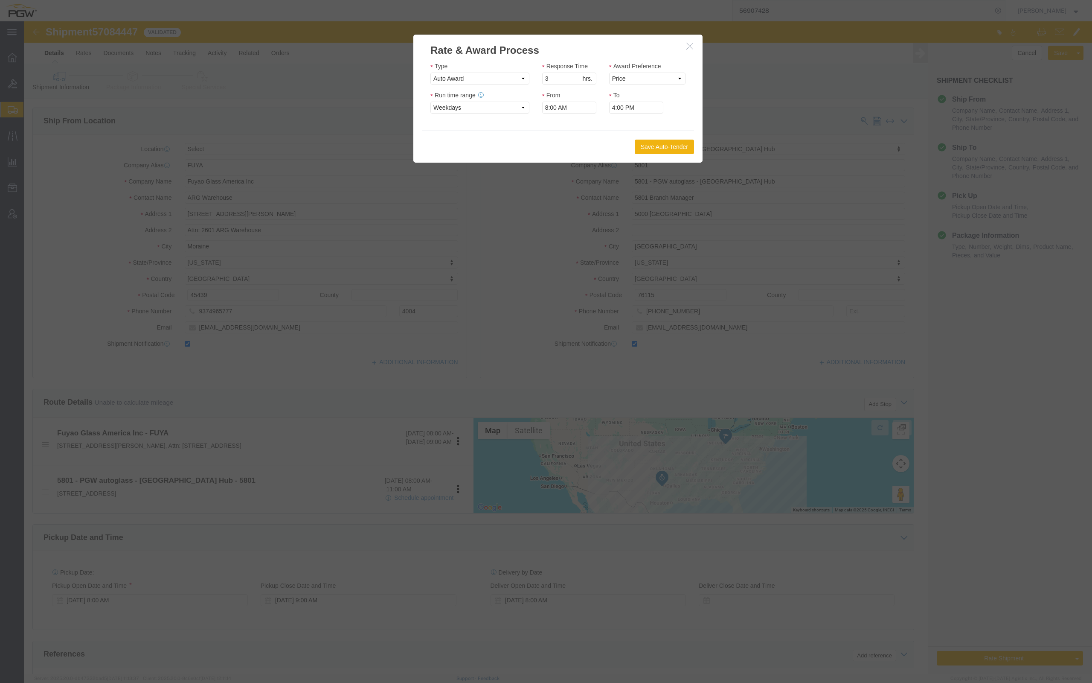
click button "button"
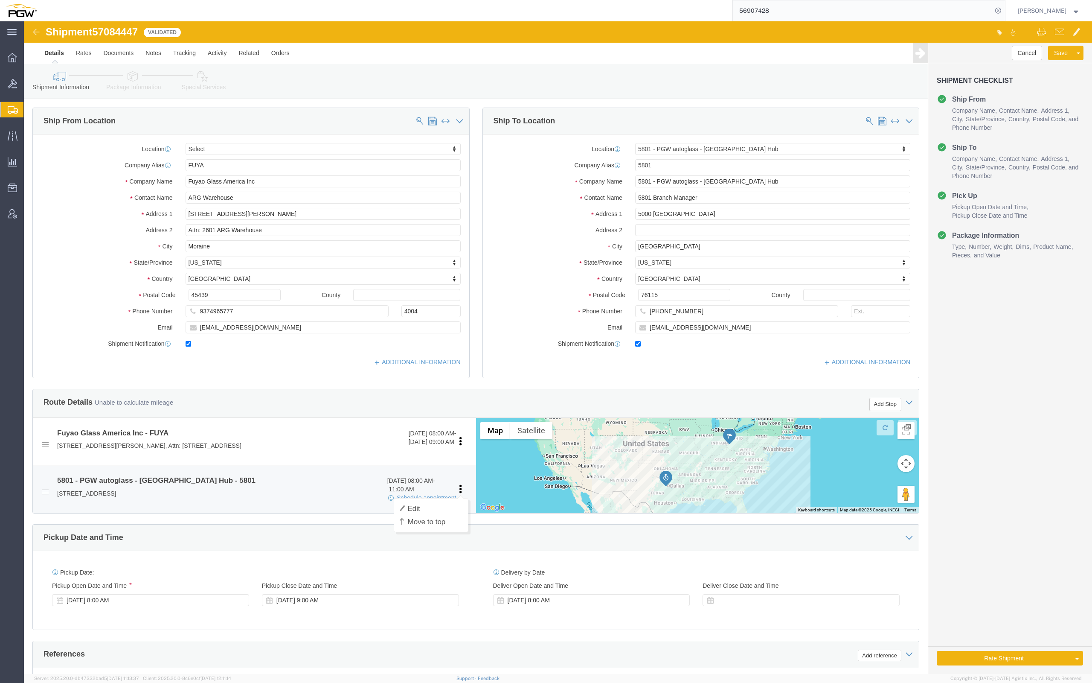
click icon
click link "Edit"
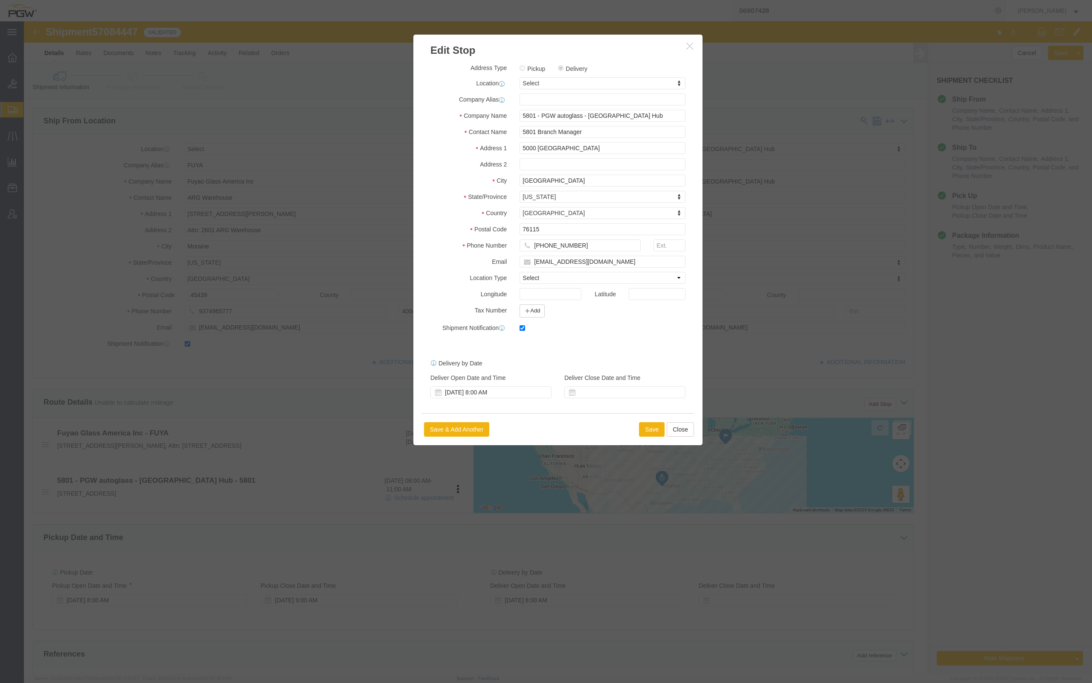
click icon "button"
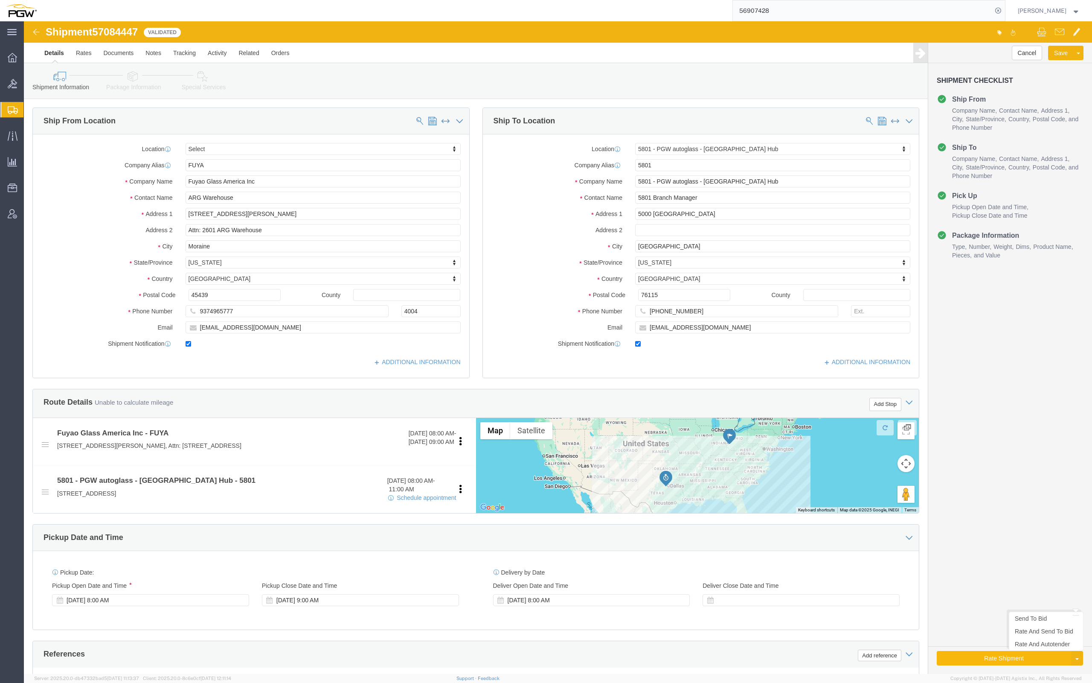
click button "Rate Shipment"
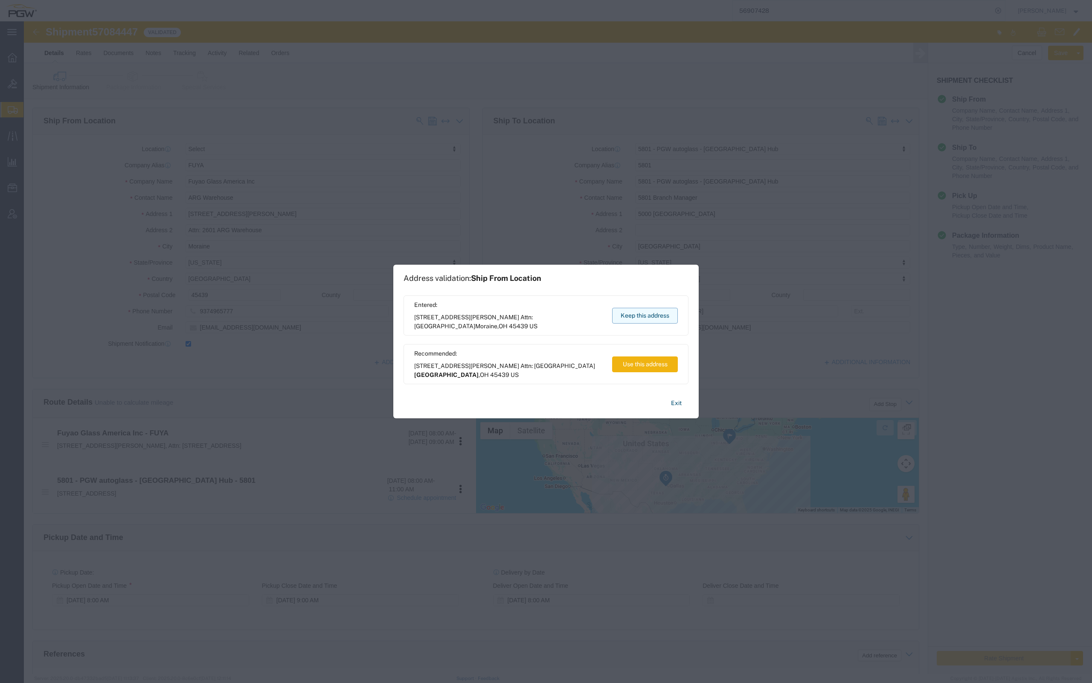
click at [661, 314] on button "Keep this address" at bounding box center [645, 316] width 66 height 16
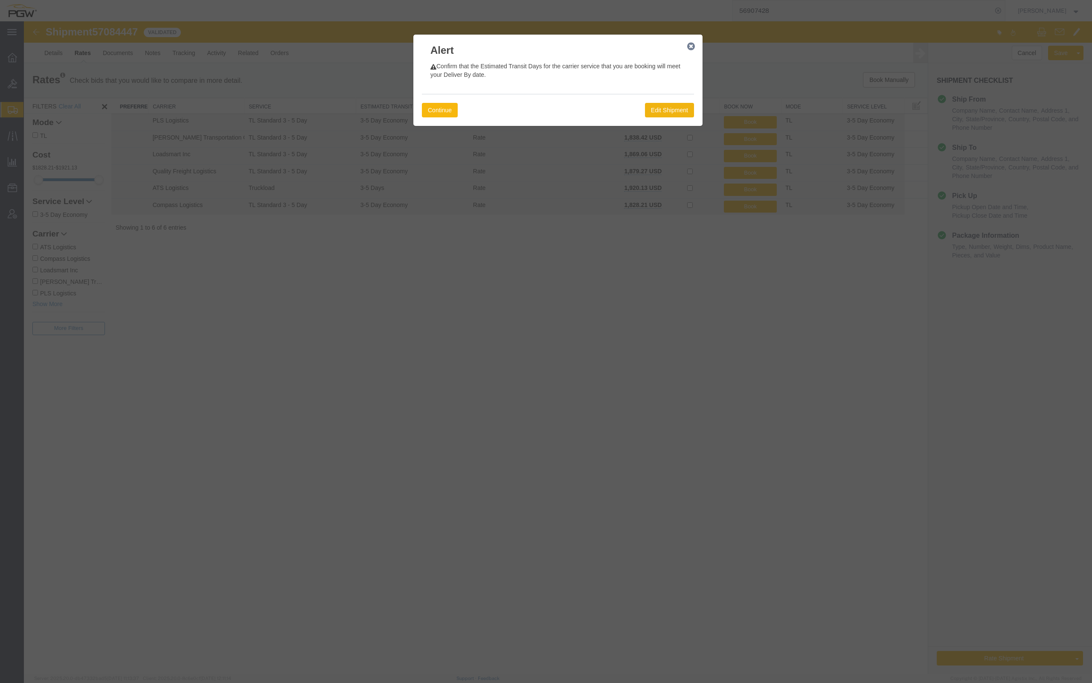
click at [433, 109] on button "Continue" at bounding box center [440, 110] width 36 height 15
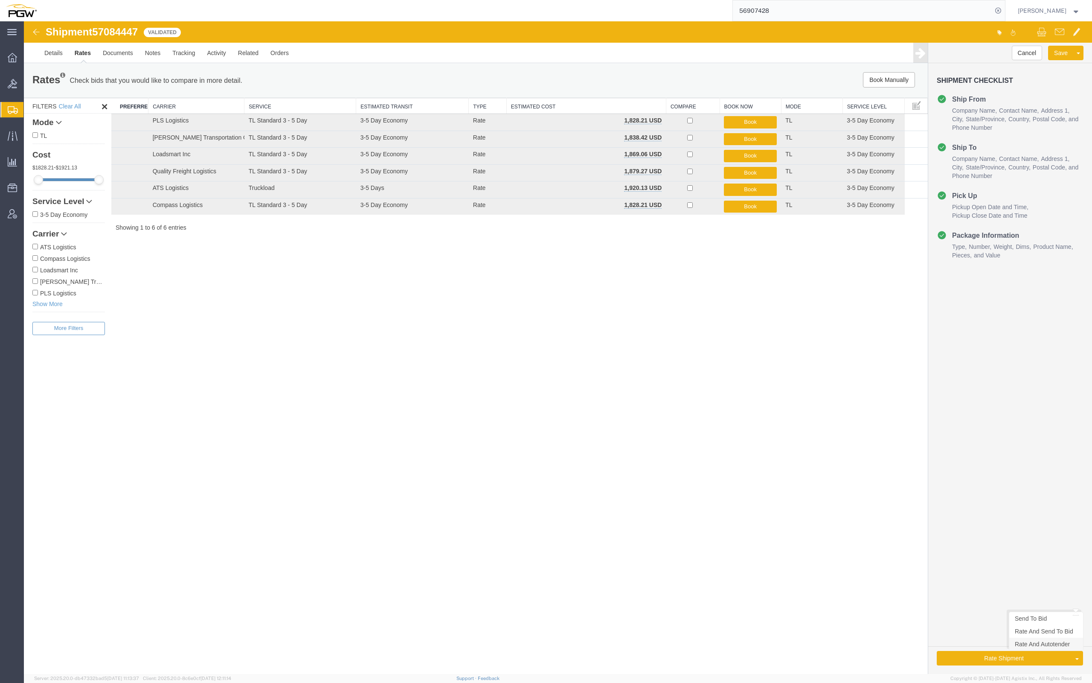
click at [1031, 647] on link "Rate And Autotender" at bounding box center [1046, 643] width 74 height 13
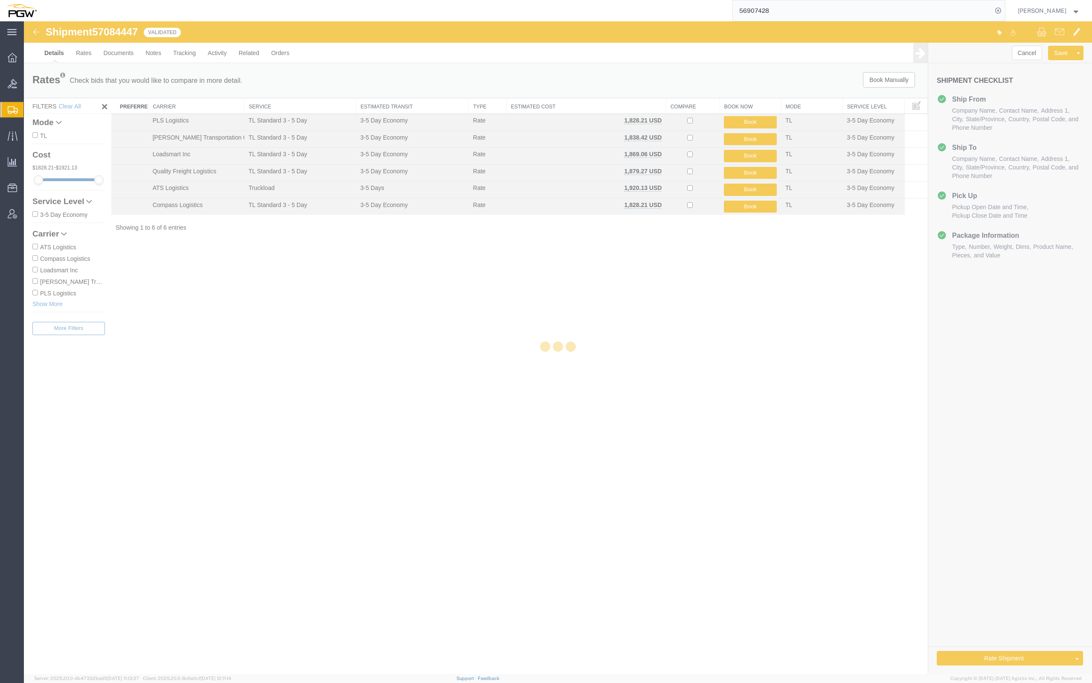
select select "62891"
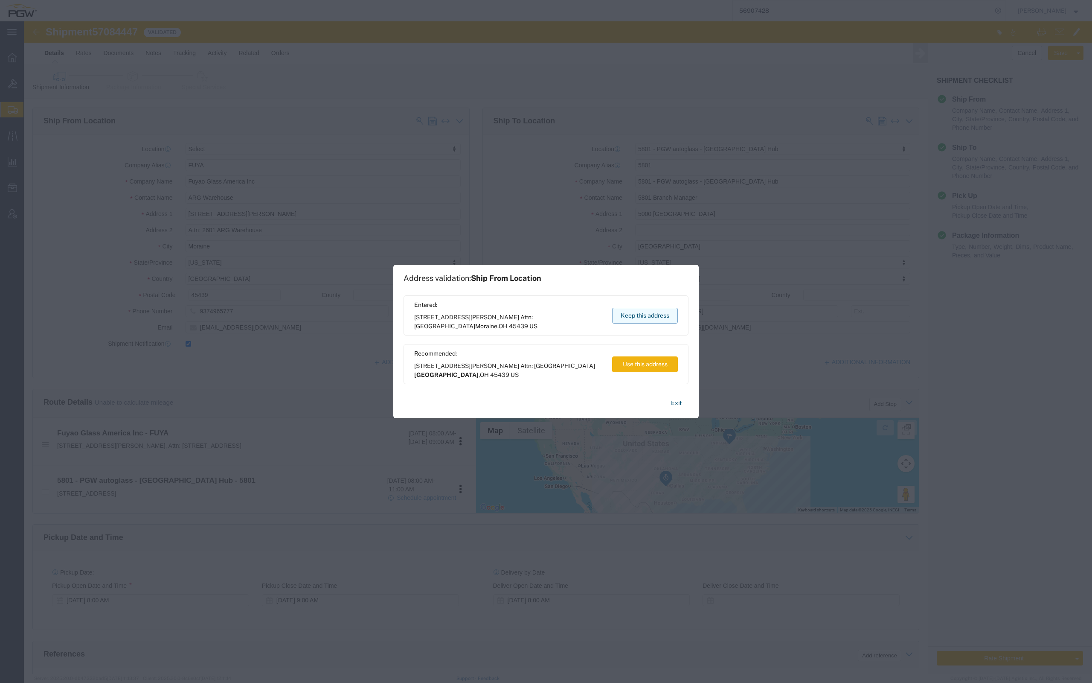
click at [663, 315] on button "Keep this address" at bounding box center [645, 316] width 66 height 16
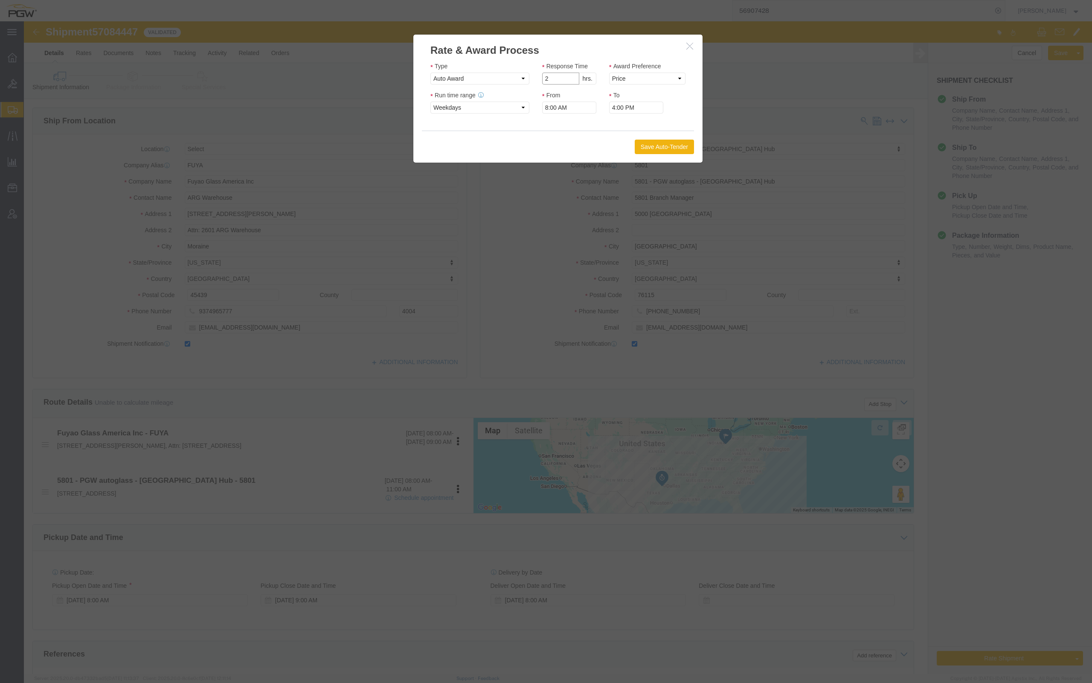
type input "2"
click input "2"
click select "Price Carrier Rank"
select select "LANE_RANK"
click select "Price Carrier Rank"
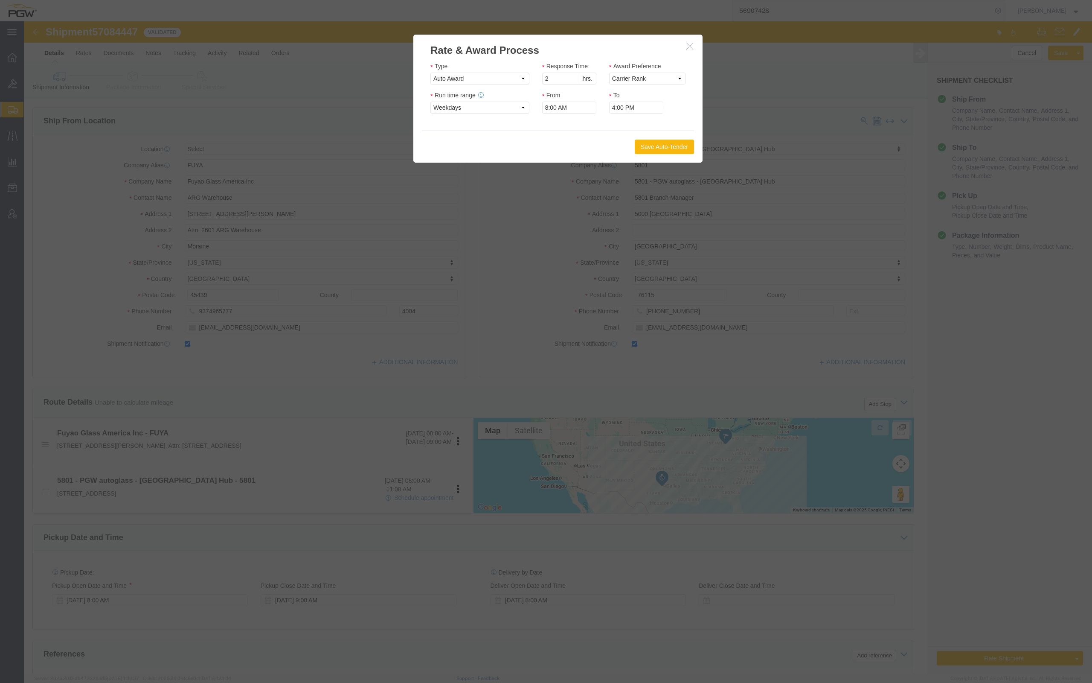
click button "Save Auto-Tender"
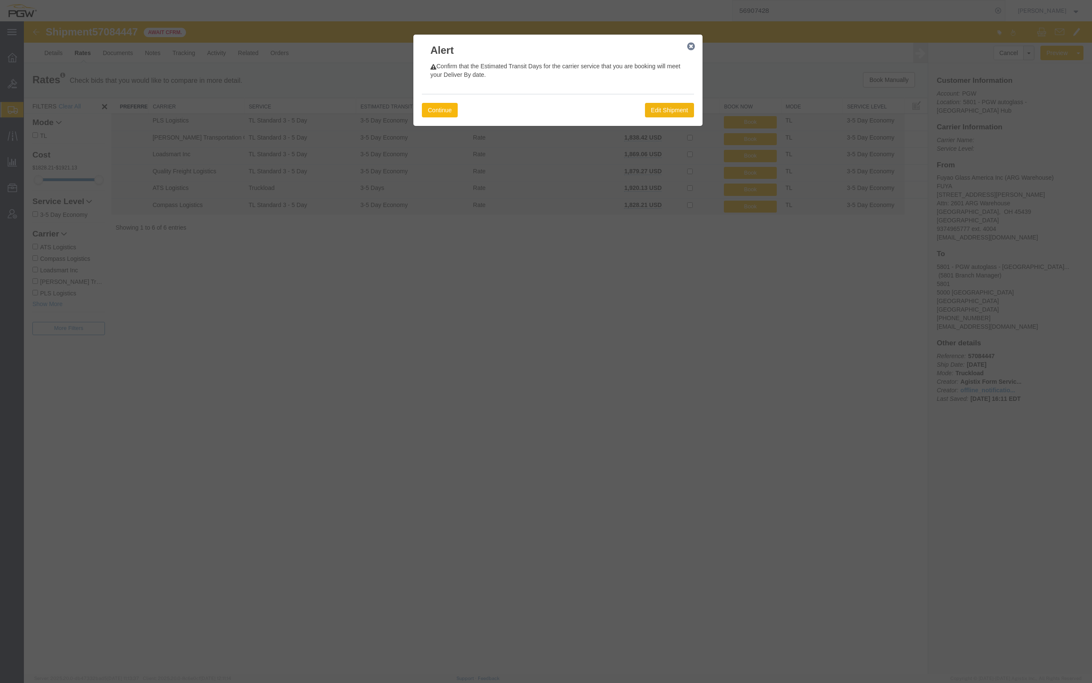
click at [442, 107] on button "Continue" at bounding box center [440, 110] width 36 height 15
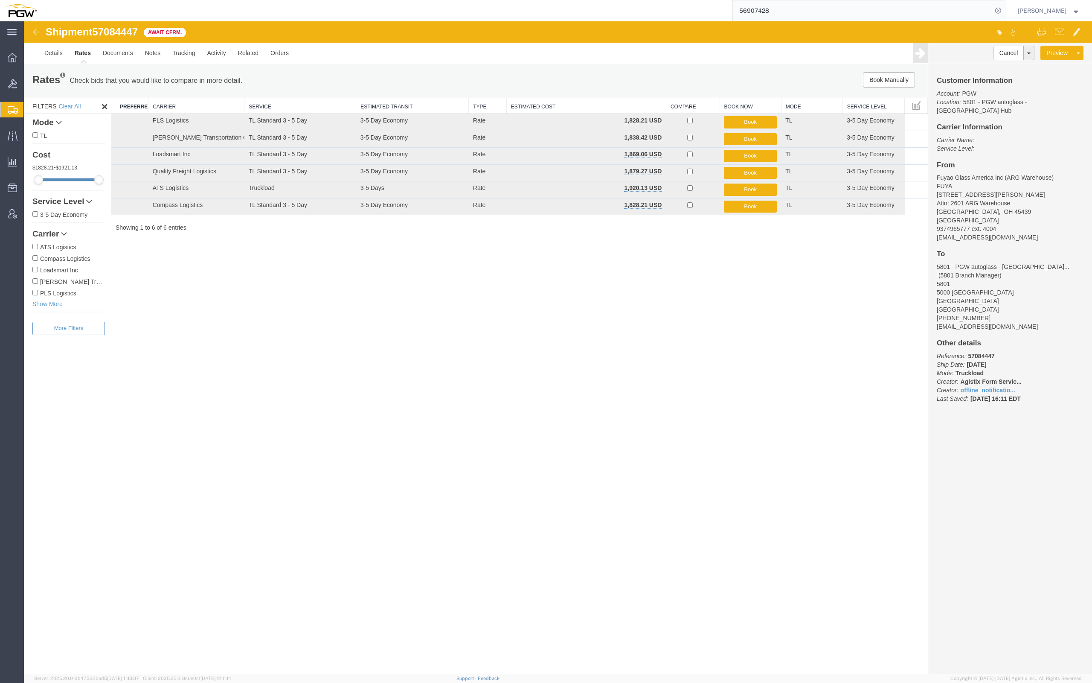
click at [1087, 115] on div "Customer Information Account: PGW Location: 5801 - PGW autoglass - [GEOGRAPHIC_…" at bounding box center [1010, 243] width 164 height 361
drag, startPoint x: 1088, startPoint y: 114, endPoint x: 1091, endPoint y: 90, distance: 25.0
click at [1091, 90] on div "Customer Information Account: PGW Location: 5801 - PGW autoglass - [GEOGRAPHIC_…" at bounding box center [1010, 243] width 164 height 361
click at [833, 253] on div "Shipment 57084447 6 of 6 Await Cfrm. Details Rates Documents Notes Tracking Act…" at bounding box center [558, 347] width 1068 height 652
click at [801, 65] on div "Rates Check bids that you would like to compare in more detail. Compare Filter …" at bounding box center [476, 81] width 904 height 34
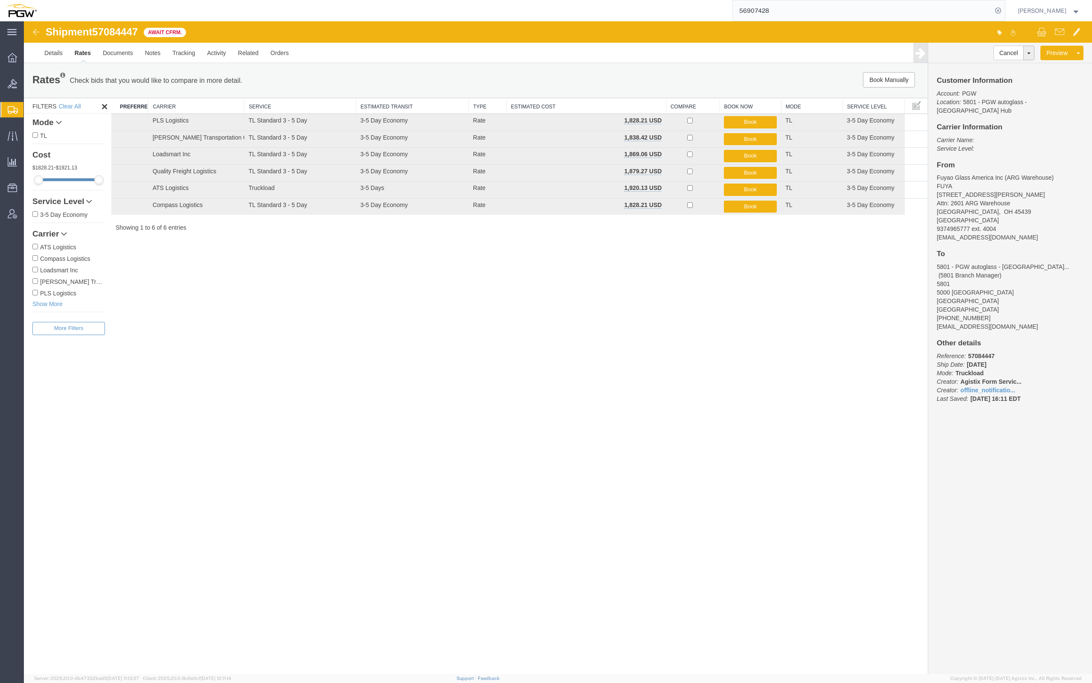
click at [798, 64] on div "Rates Check bids that you would like to compare in more detail. Compare Filter …" at bounding box center [476, 81] width 904 height 34
click at [664, 374] on div "Shipment 57084447 6 of 6 Await Cfrm. Details Rates Documents Notes Tracking Act…" at bounding box center [558, 347] width 1068 height 652
click at [53, 53] on link "Details" at bounding box center [53, 53] width 30 height 20
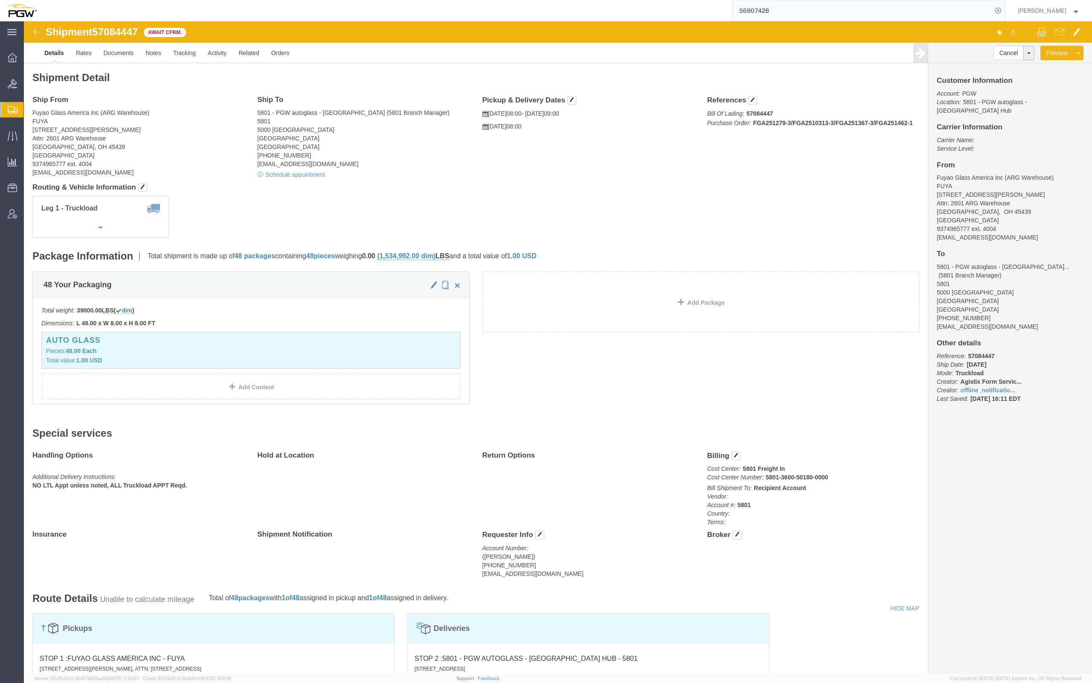
click at [1012, 0] on div "[PERSON_NAME]" at bounding box center [1049, 10] width 75 height 21
click ul "Details Rates Documents Notes Tracking Activity Related Orders"
click p "Bill Of Lading: 57084447 Purchase Order: FGA251279-3/FGA2510313-3/FGA251367-3/F…"
click ul "Details Rates Documents Notes Tracking Activity Related Orders"
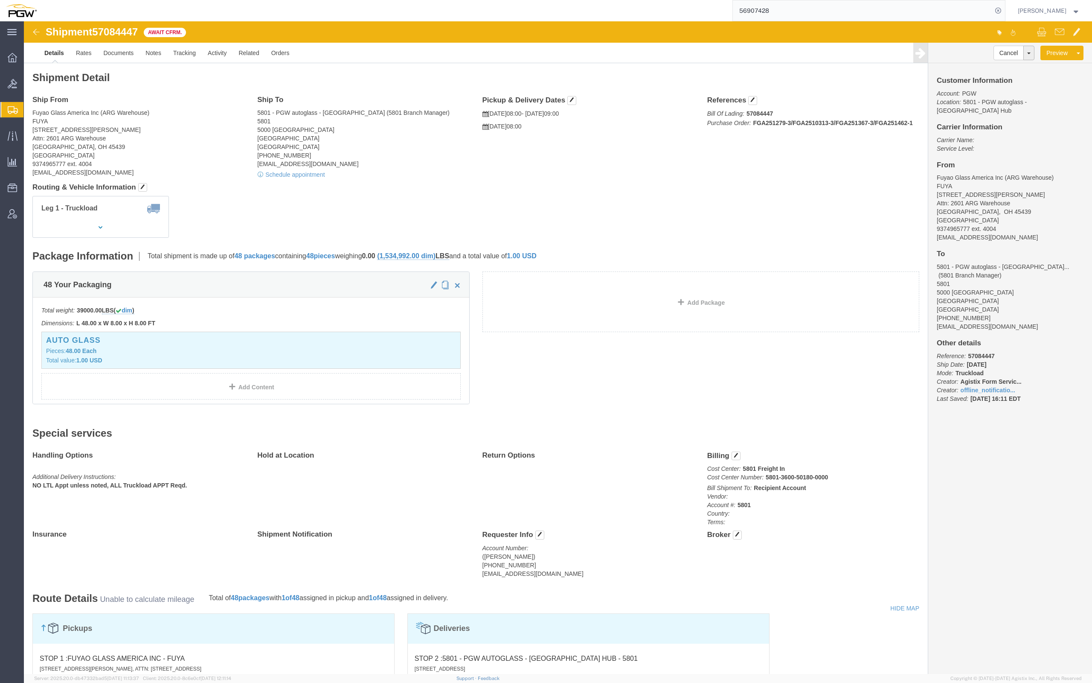
click div "Leg 1 - Truckload Vehicle 1: Standard Dry Van (53 Feet) Number of trucks: 1"
click h4 "Routing & Vehicle Information"
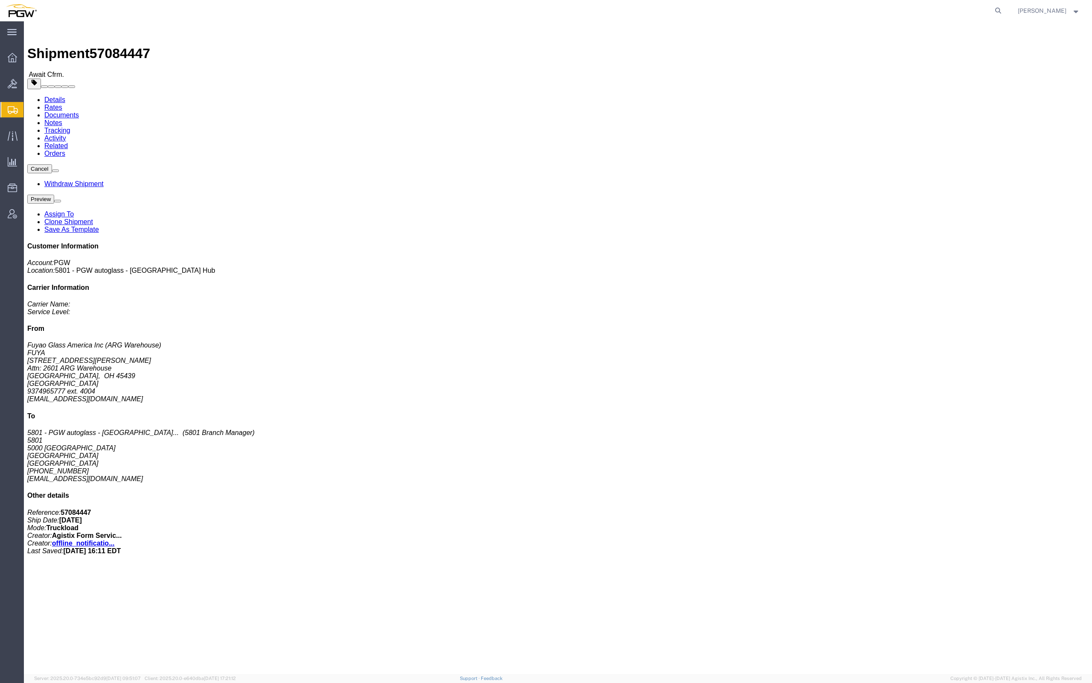
click div "Shipment Detail Ship From Fuyao Glass America Inc (ARG Warehouse) FUYA 2801 W S…"
click img
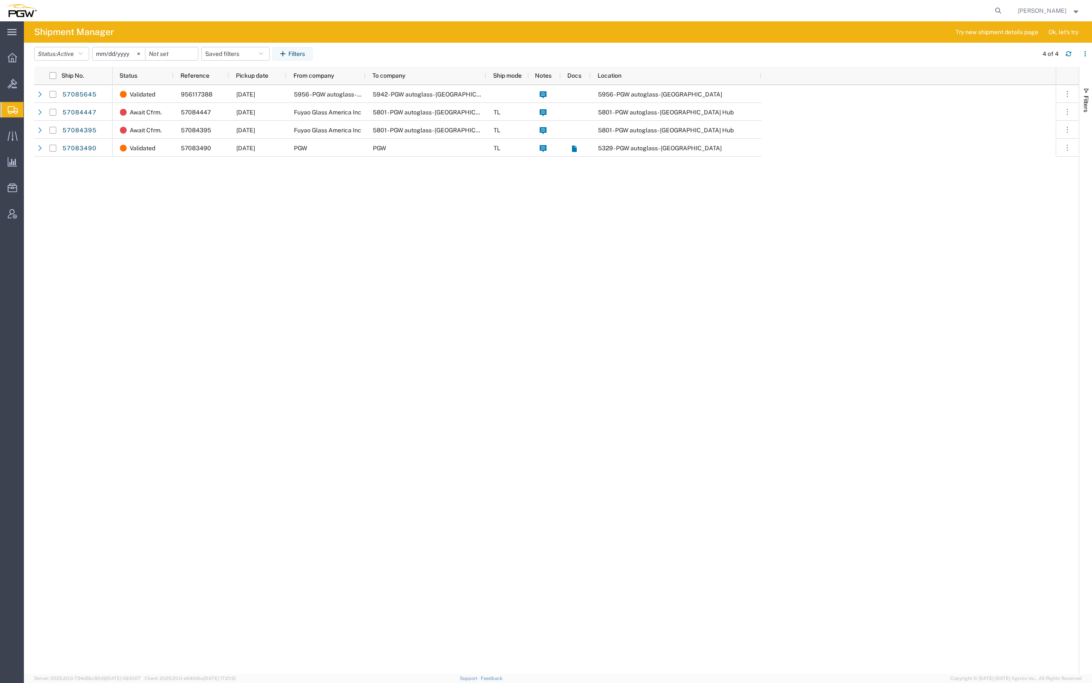
click at [837, 53] on agx-table-filter-chips "Status: Active Active All Approved Booked Canceled Delivered Denied New On Hold…" at bounding box center [534, 57] width 1000 height 20
click at [877, 31] on agx-page-header "Shipment Manager Try new shipment details page Ok, let's try" at bounding box center [558, 31] width 1068 height 21
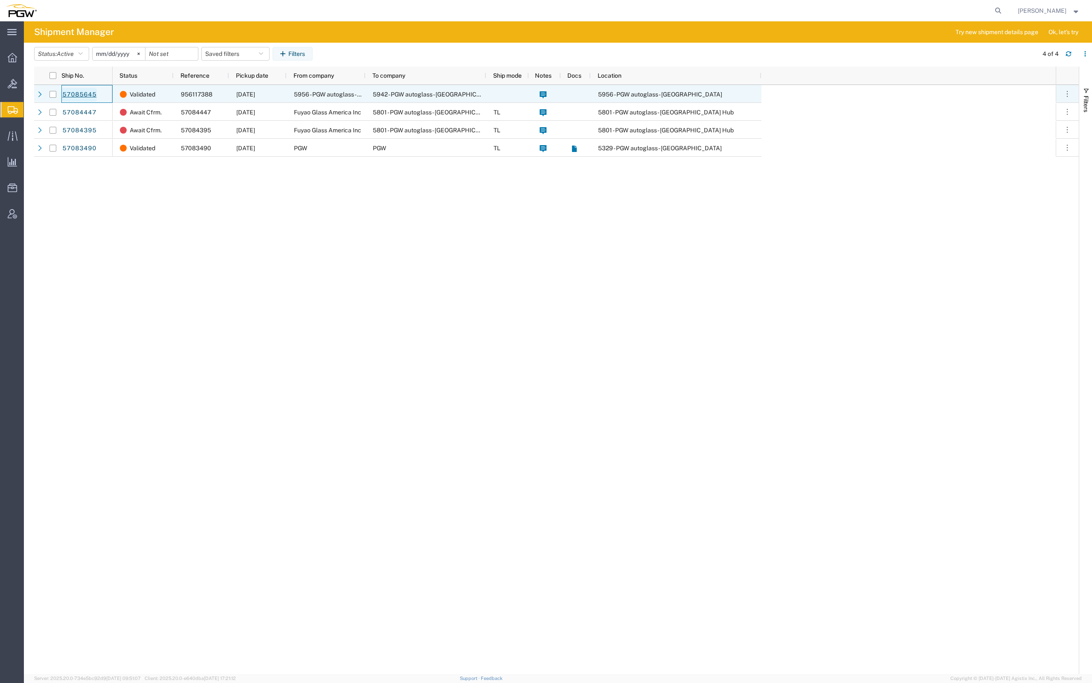
click at [82, 96] on link "57085645" at bounding box center [79, 95] width 35 height 14
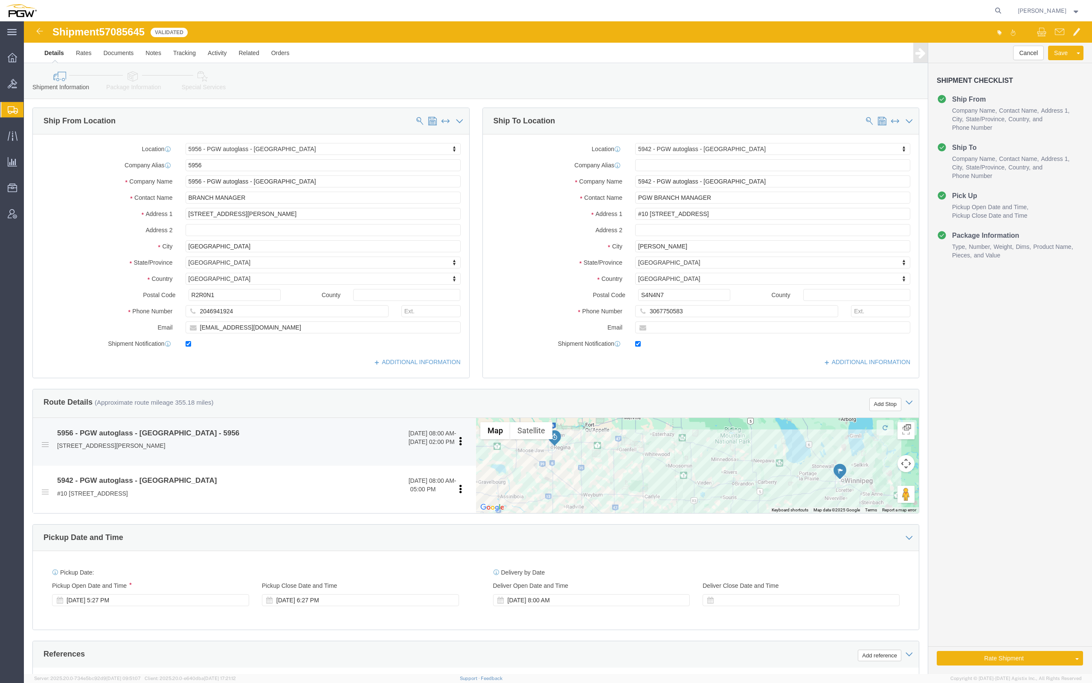
select select "28529"
select select "28521"
click div "Details Rates Documents Notes Tracking Activity Related Orders Cancel Save Prev…"
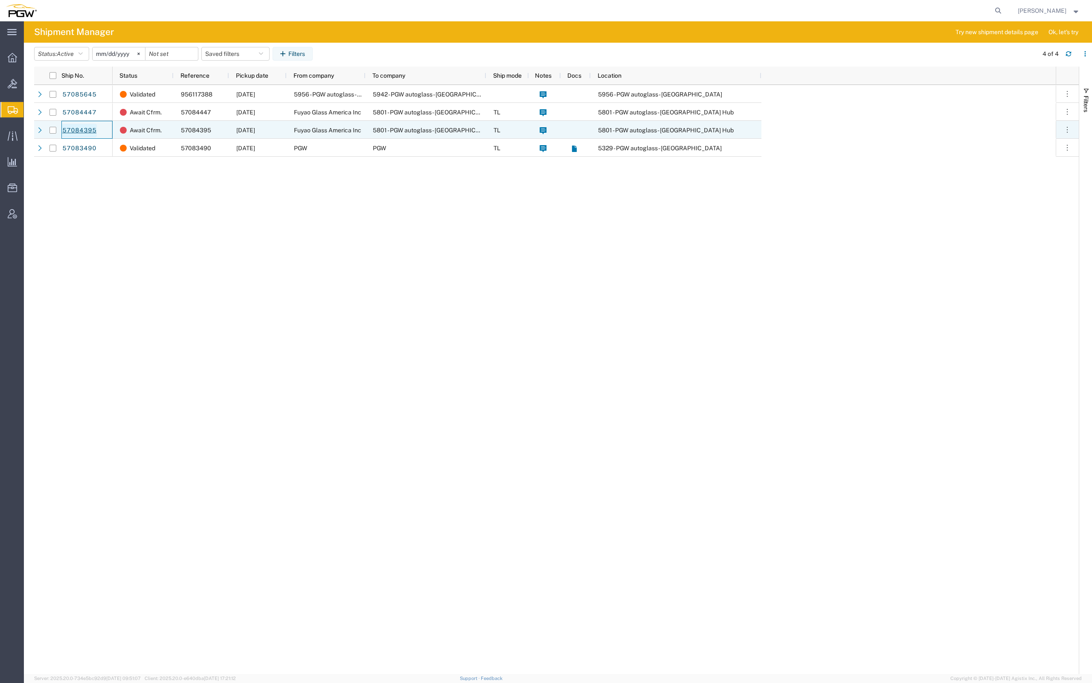
click at [82, 132] on link "57084395" at bounding box center [79, 131] width 35 height 14
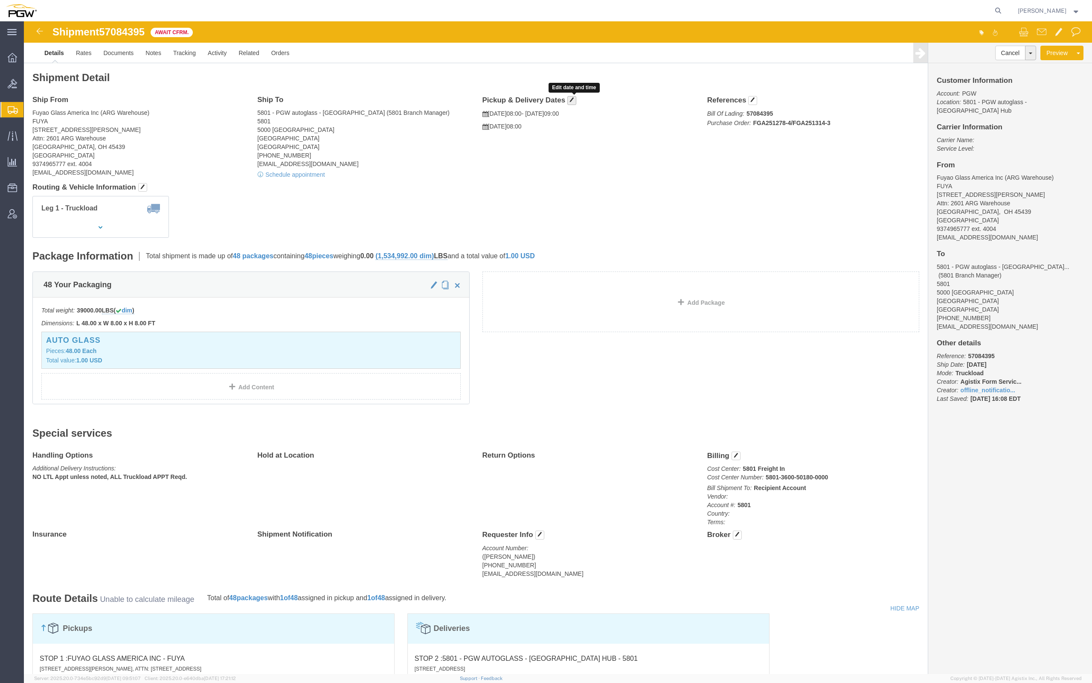
click button "button"
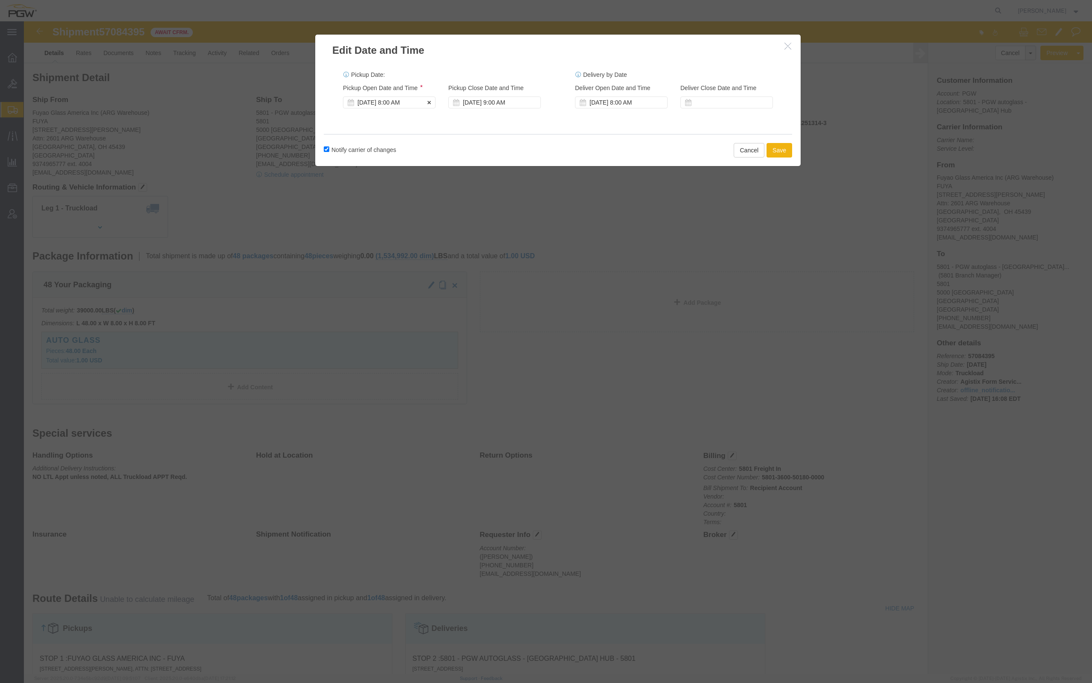
click div "[DATE] 8:00 AM"
click div "Notify carrier of changes Cancel Save"
click div "[DATE] 8:00 AM"
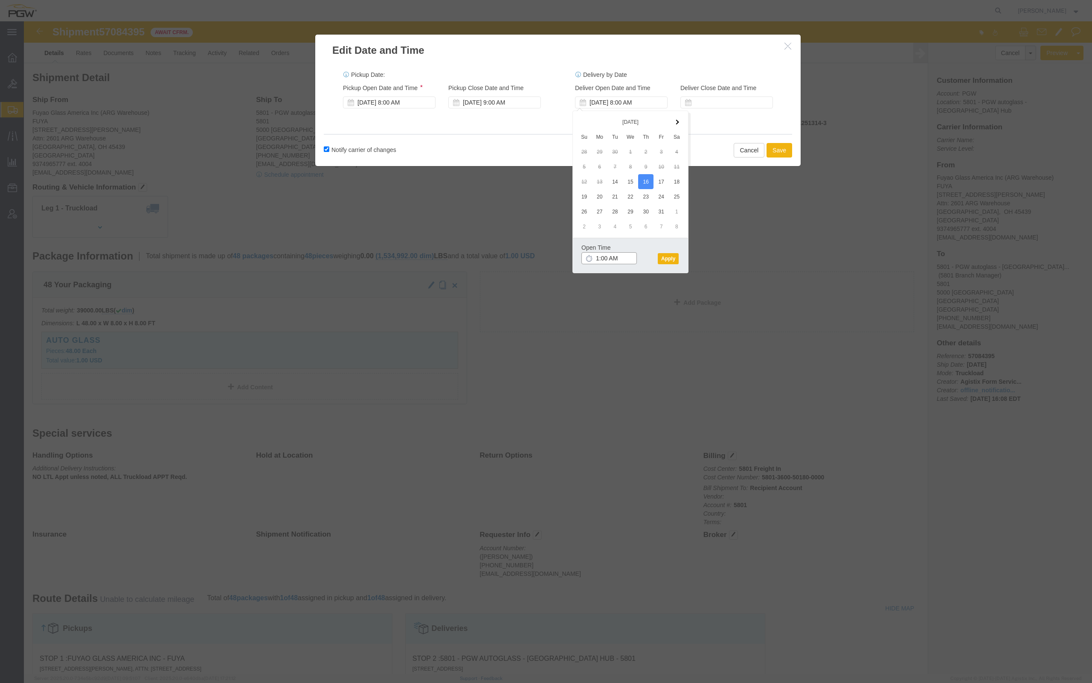
type input "10:00 AM"
click button "Apply"
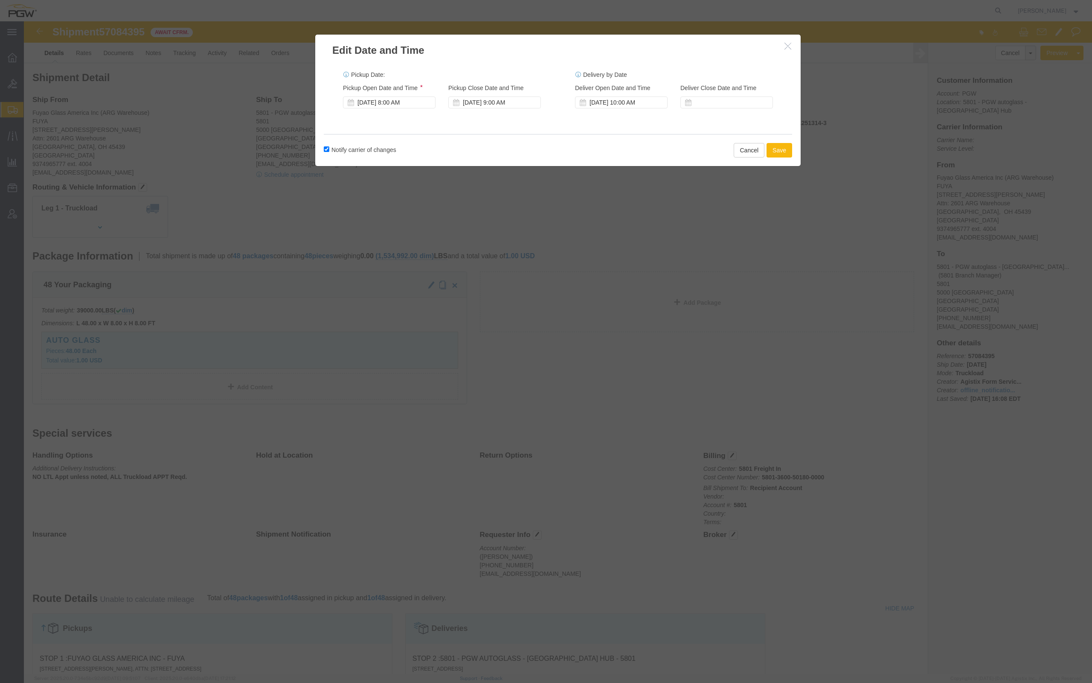
click button "Save"
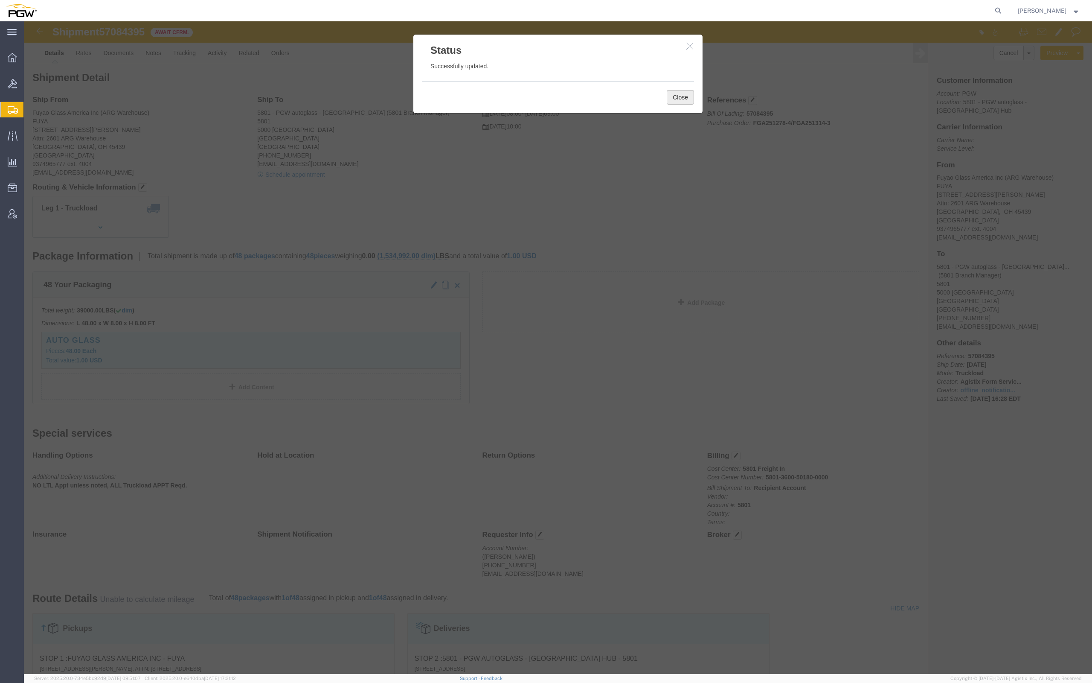
click button "Close"
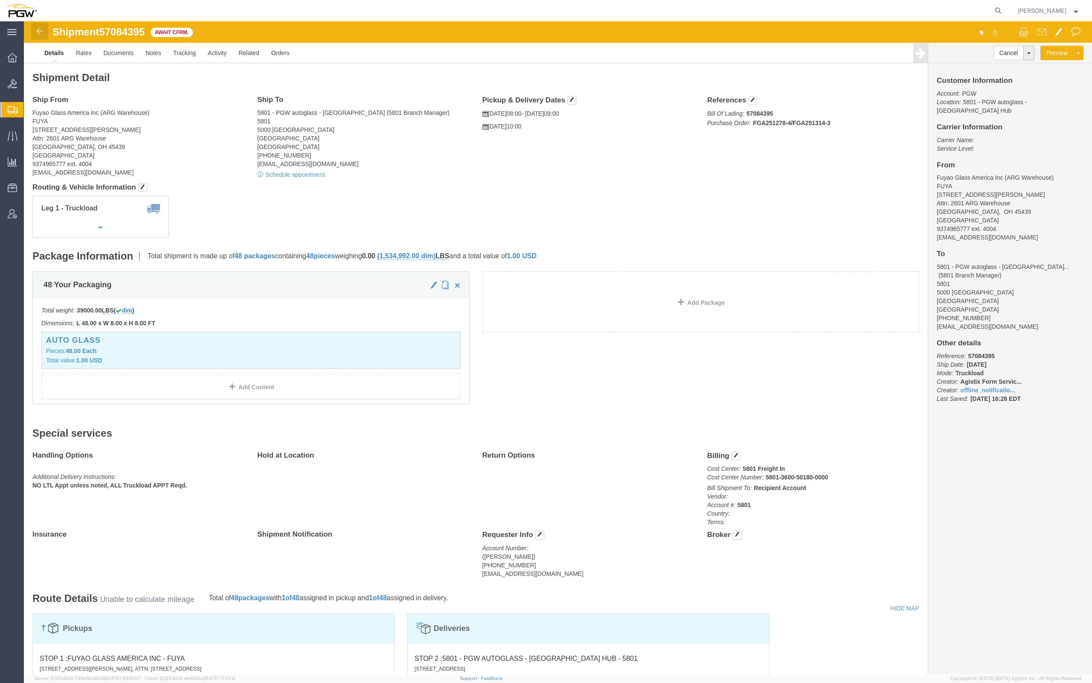
click img
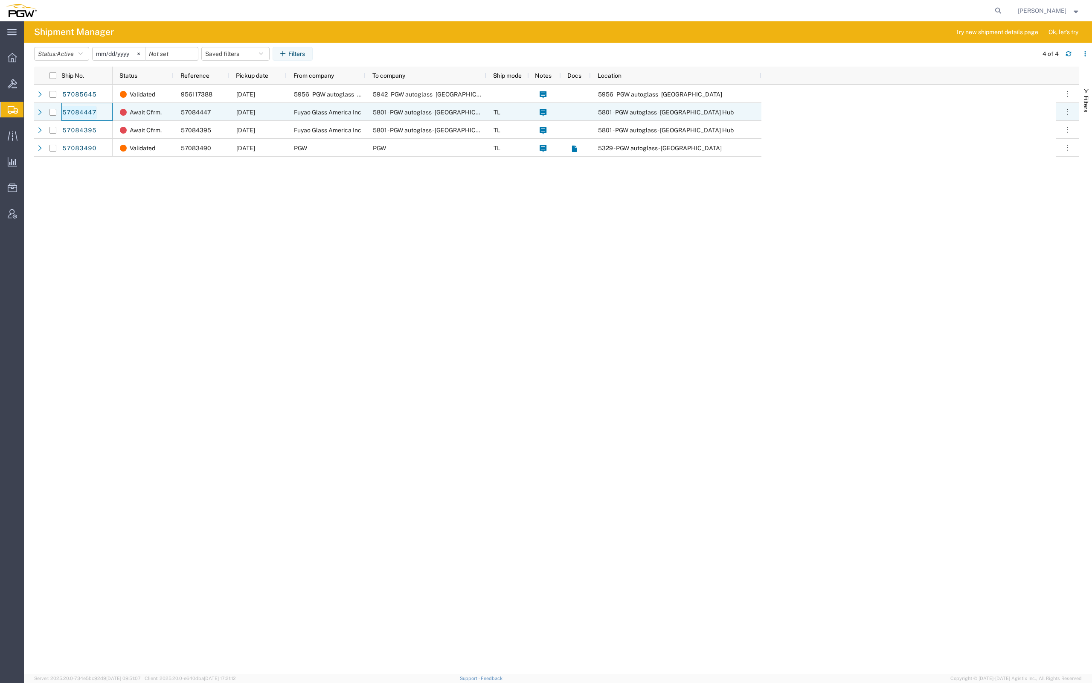
click at [86, 113] on link "57084447" at bounding box center [79, 113] width 35 height 14
